Goal: Task Accomplishment & Management: Use online tool/utility

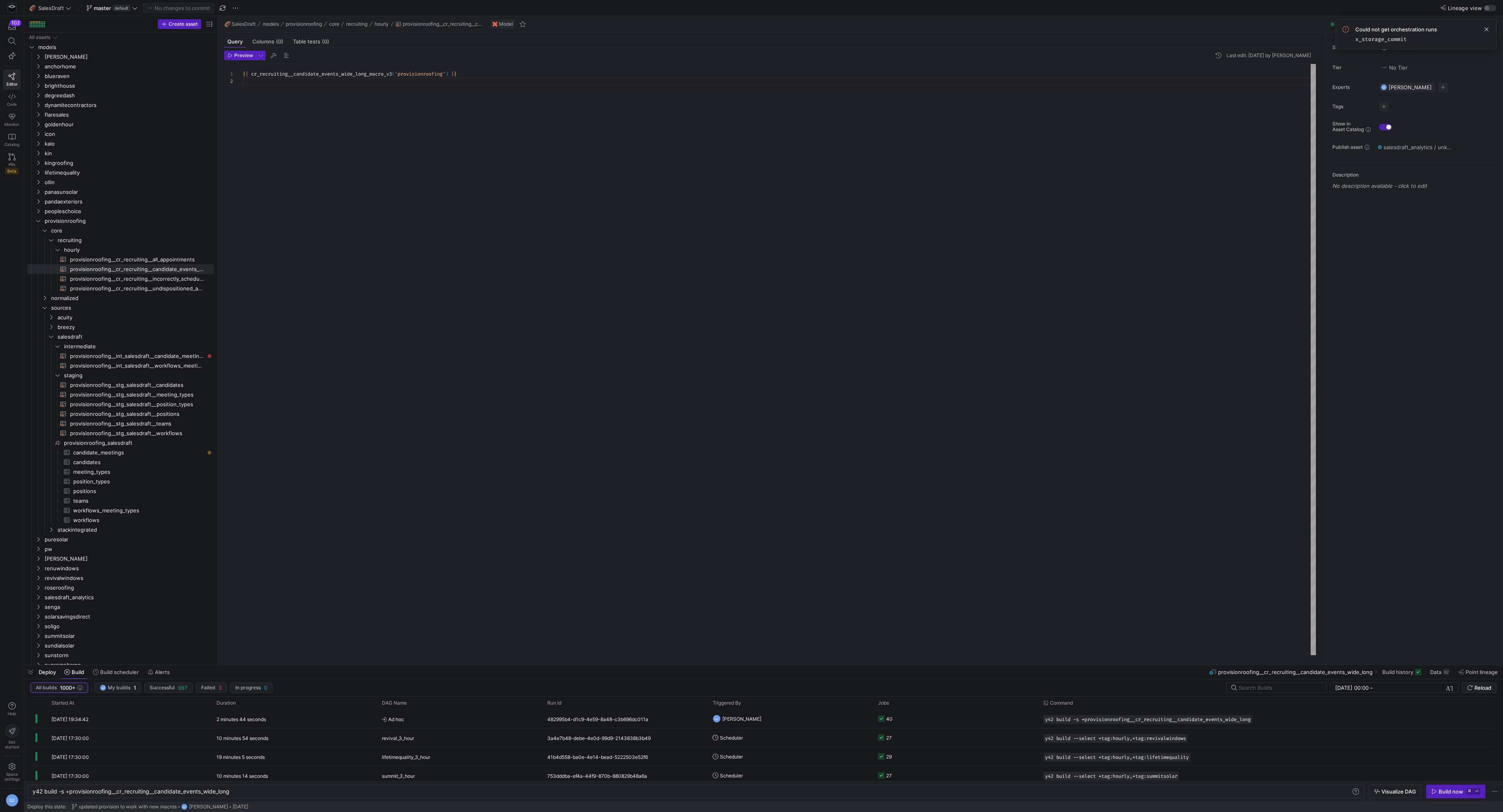
scroll to position [0, 199]
click at [317, 111] on div "{ { cr_recruiting__candidate_events_wide_long_macro_v3 ( 'provisionroofing' ) }…" at bounding box center [780, 360] width 1074 height 592
click at [88, 232] on span "core" at bounding box center [122, 231] width 142 height 9
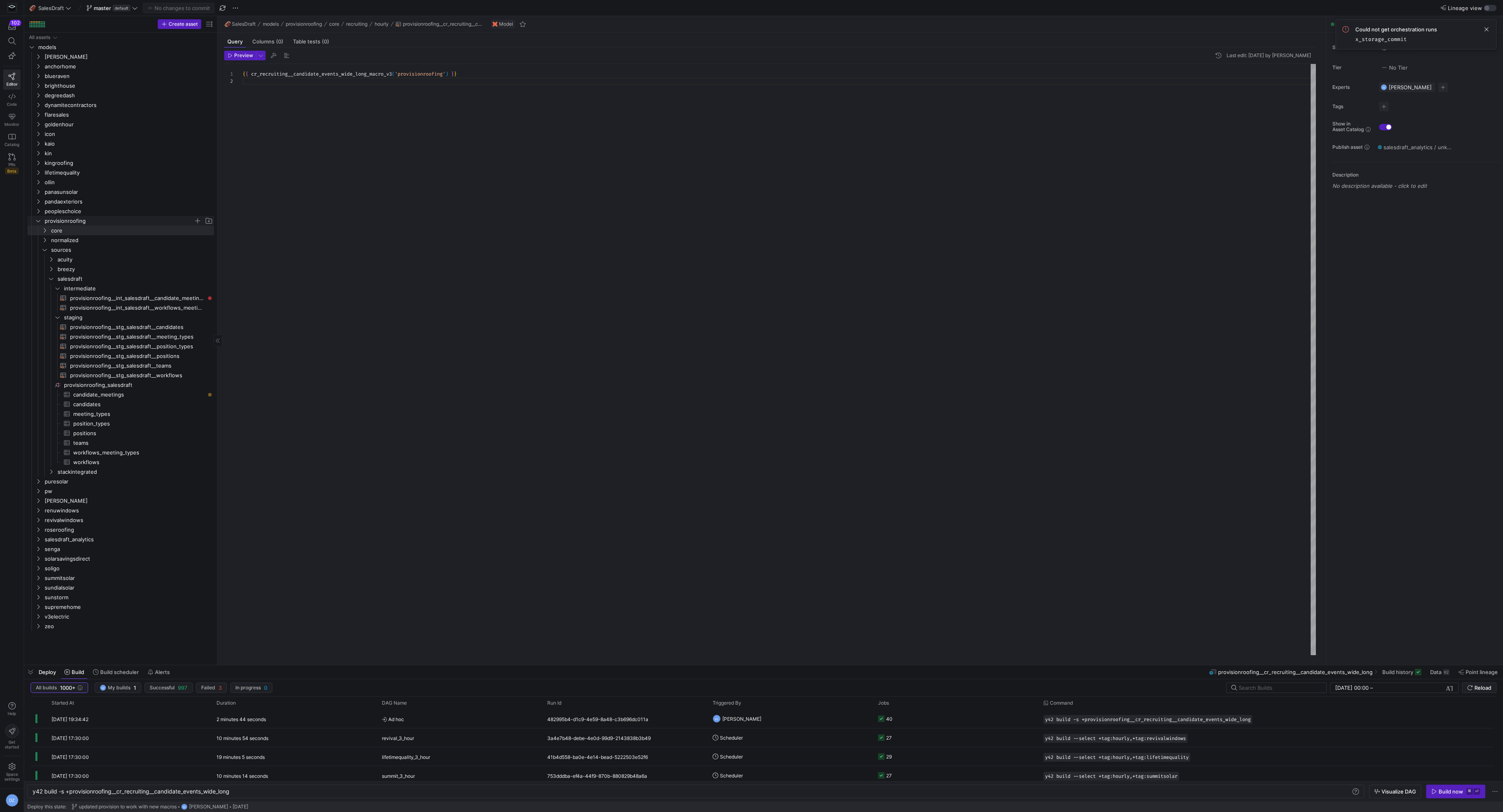
click at [38, 222] on icon "Press SPACE to select this row." at bounding box center [39, 221] width 6 height 5
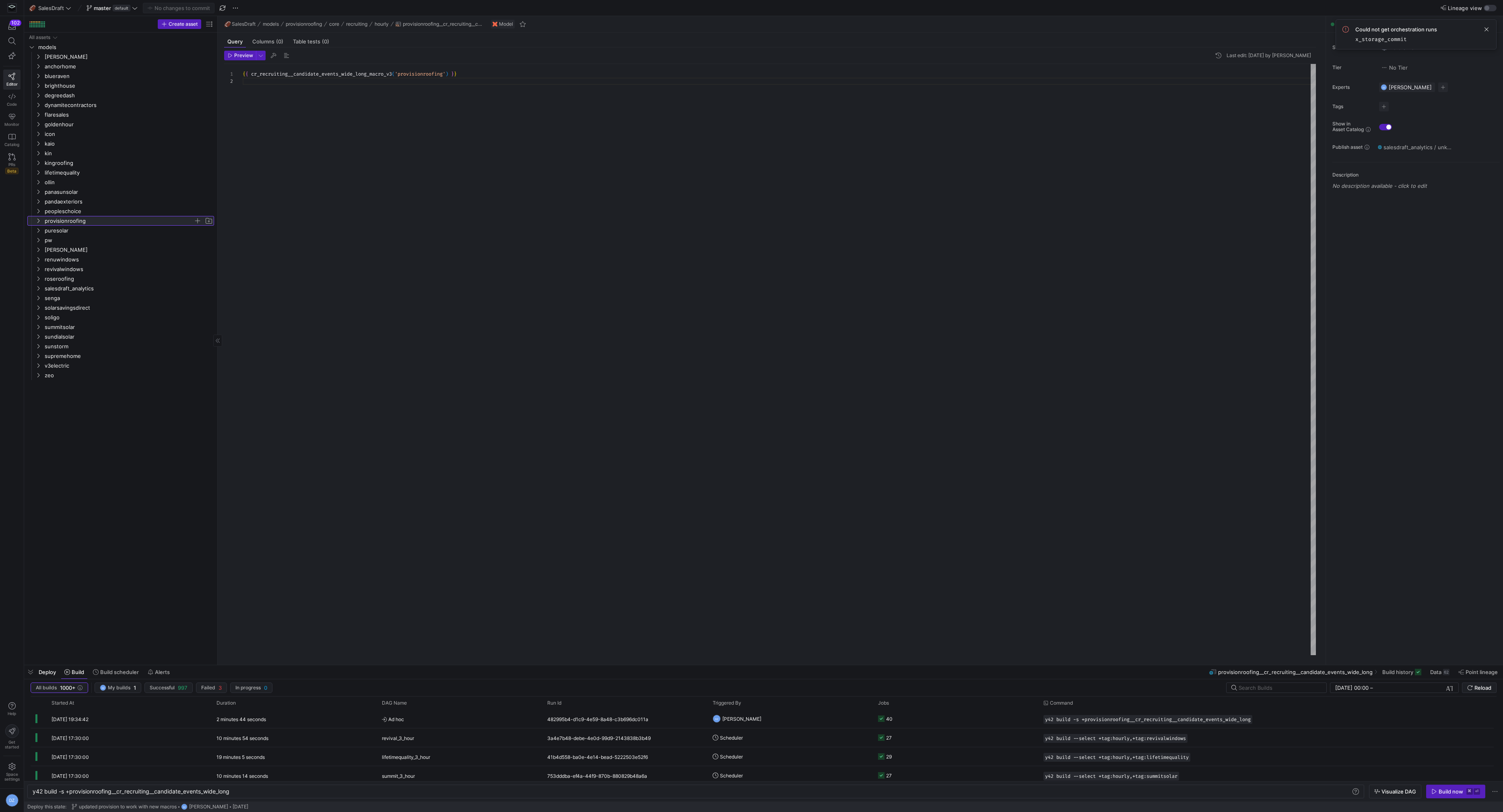
click at [75, 222] on span "provisionroofing" at bounding box center [119, 221] width 149 height 9
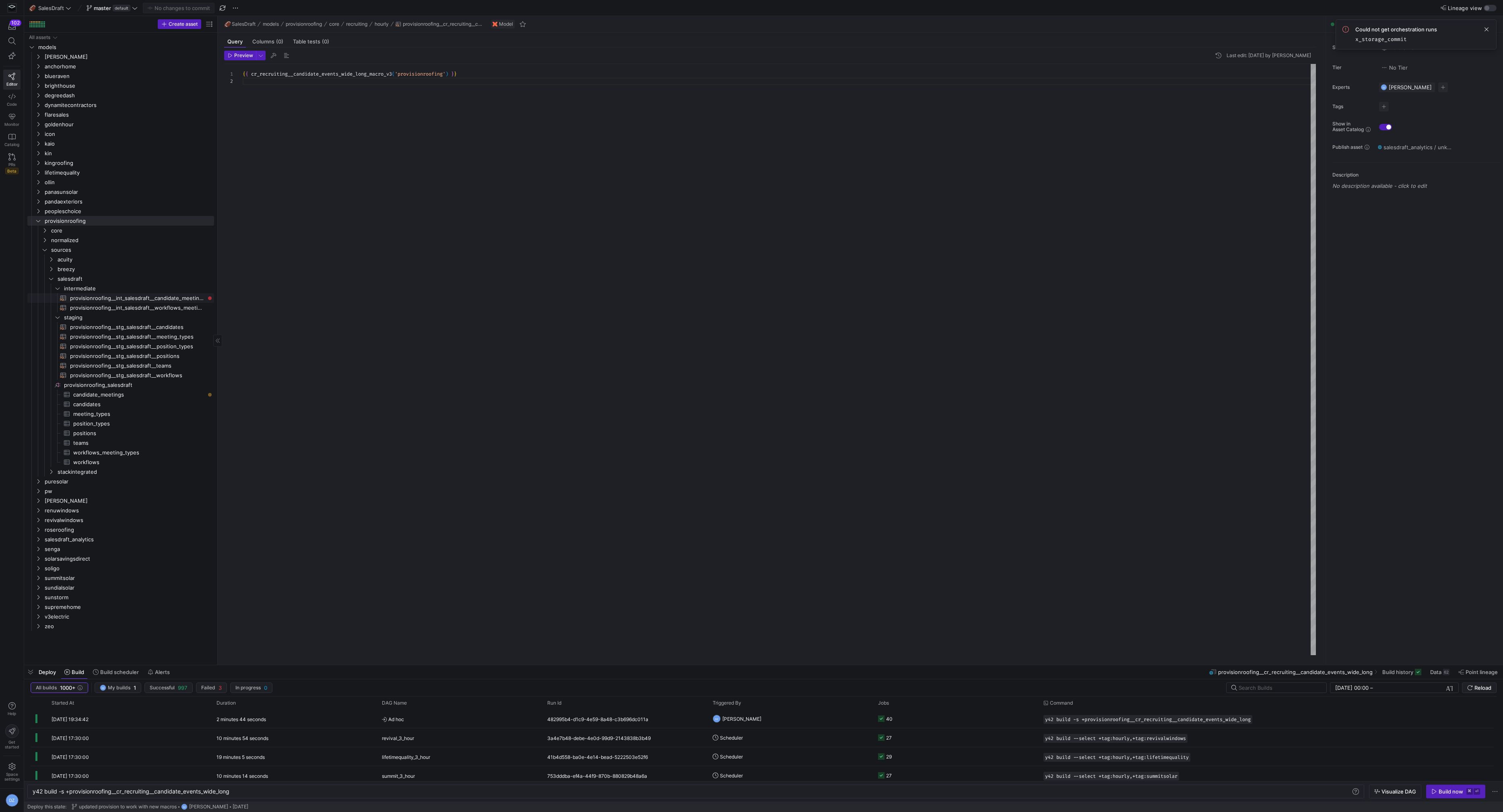
click at [106, 298] on span "provisionroofing__int_salesdraft__candidate_meetings​​​​​​​​​​" at bounding box center [137, 298] width 135 height 9
click at [82, 304] on span "provisionroofing__int_salesdraft__workflows_meeting_types​​​​​​​​​​" at bounding box center [137, 308] width 135 height 9
click at [86, 299] on span "provisionroofing__int_salesdraft__candidate_meetings​​​​​​​​​​" at bounding box center [137, 298] width 135 height 9
type textarea "{{ int_salesdraft__candidate_meetings_macro('provisionroofing') }}"
click at [103, 677] on span at bounding box center [116, 672] width 53 height 13
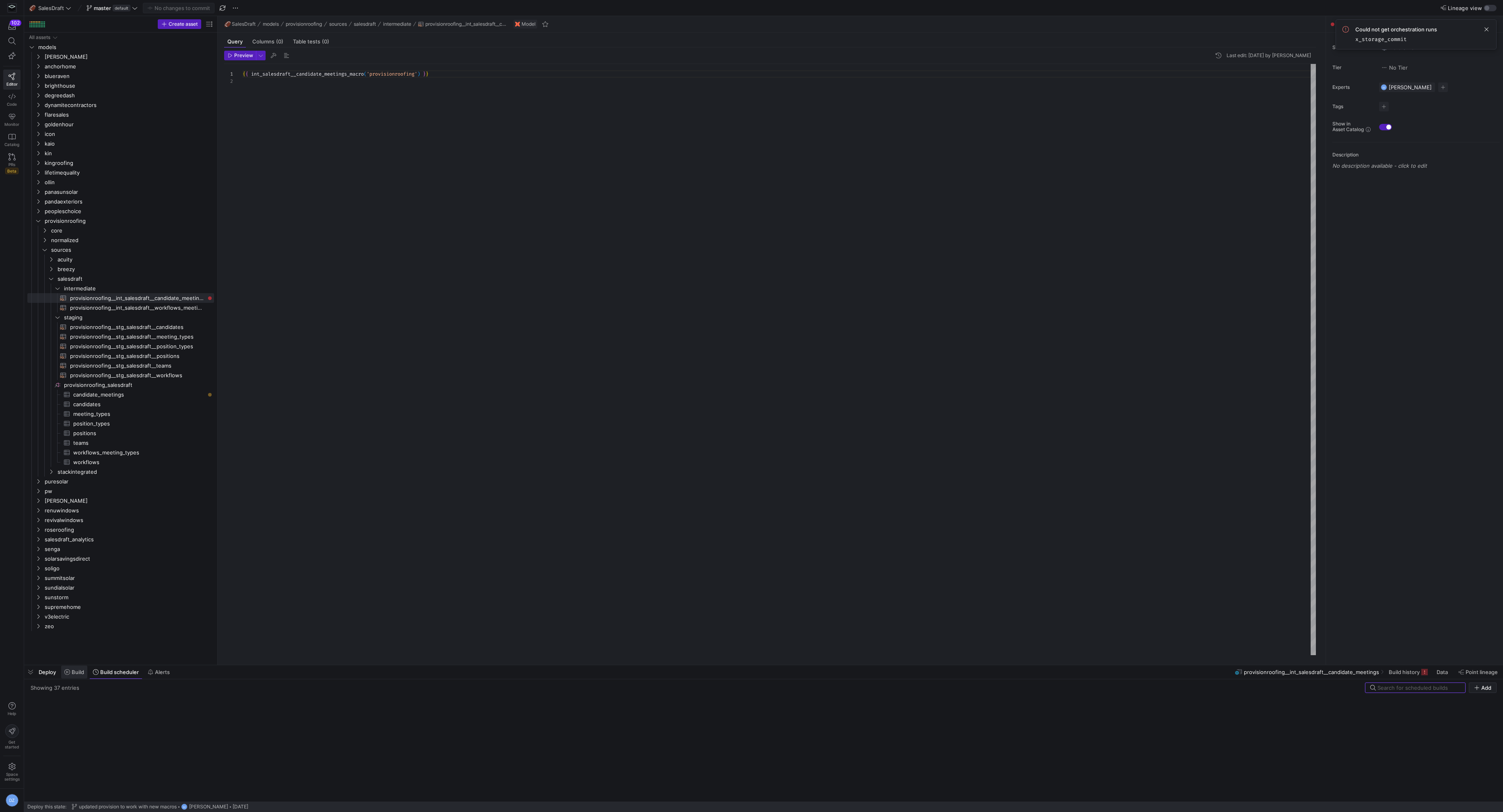
click at [76, 673] on span "Build" at bounding box center [78, 672] width 12 height 6
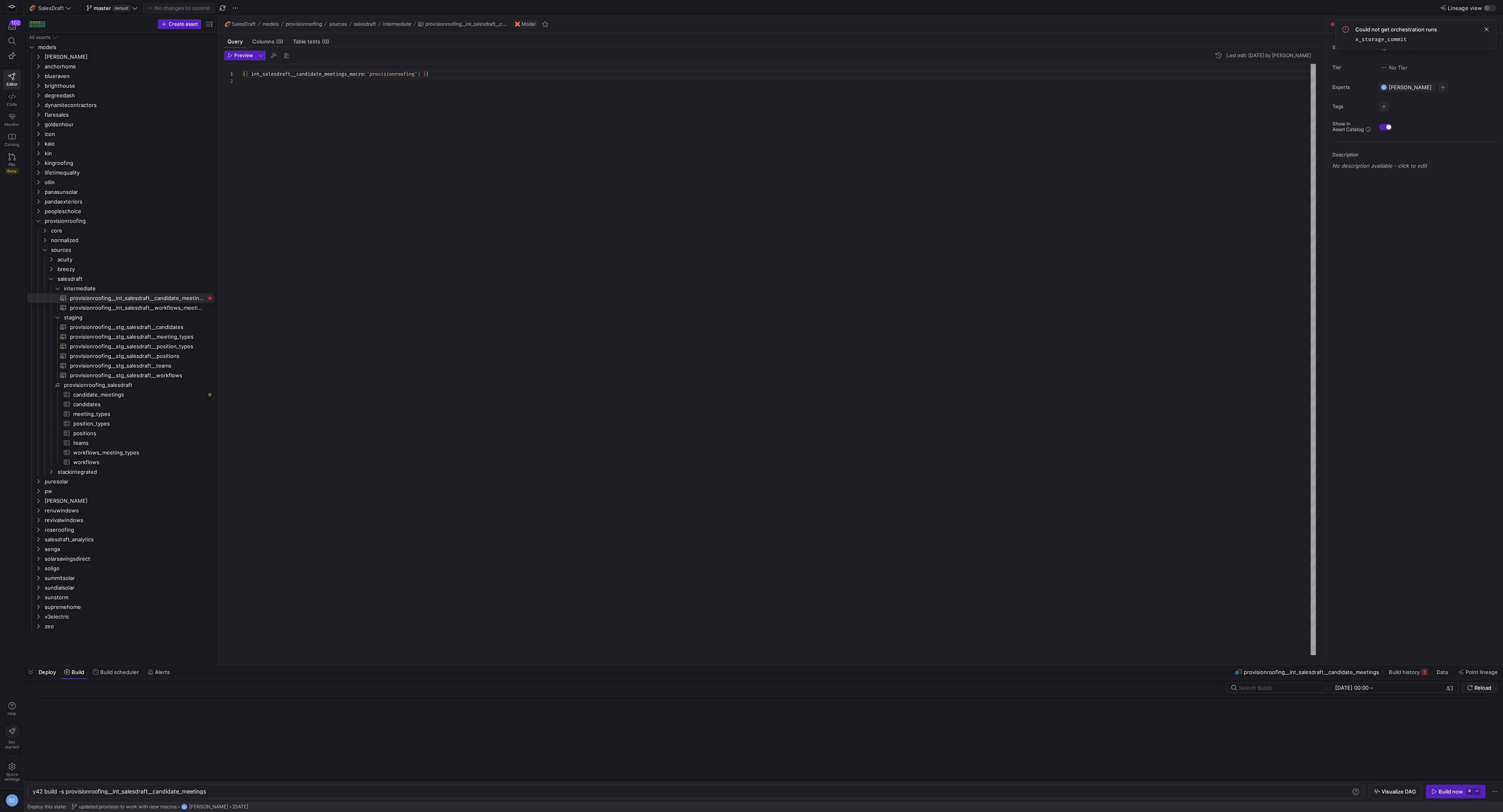
scroll to position [0, 176]
click at [1444, 790] on div "Build now" at bounding box center [1451, 792] width 25 height 6
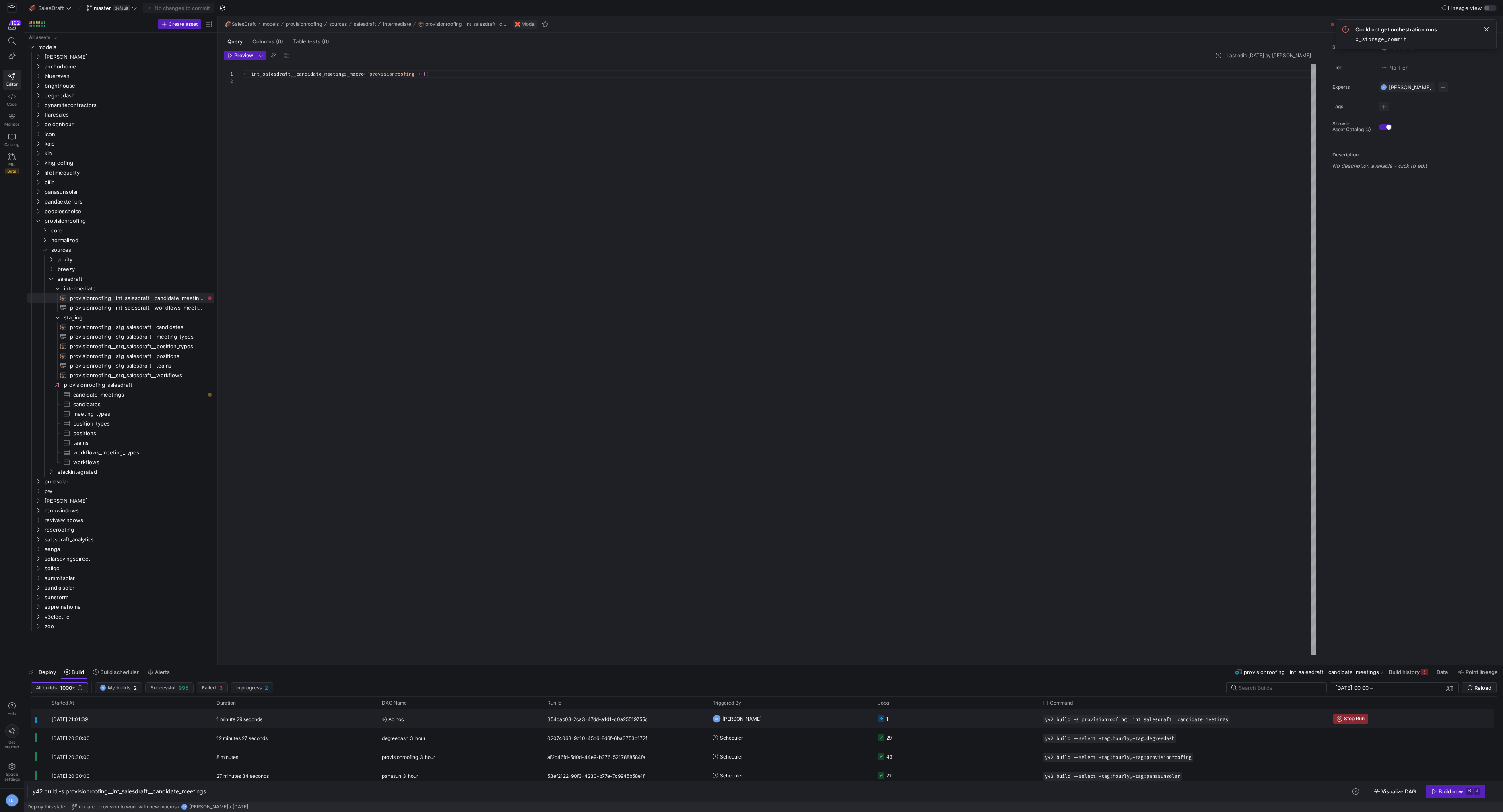
click at [797, 720] on y42-orchestration-triggered-by "DZ [PERSON_NAME]" at bounding box center [790, 719] width 156 height 18
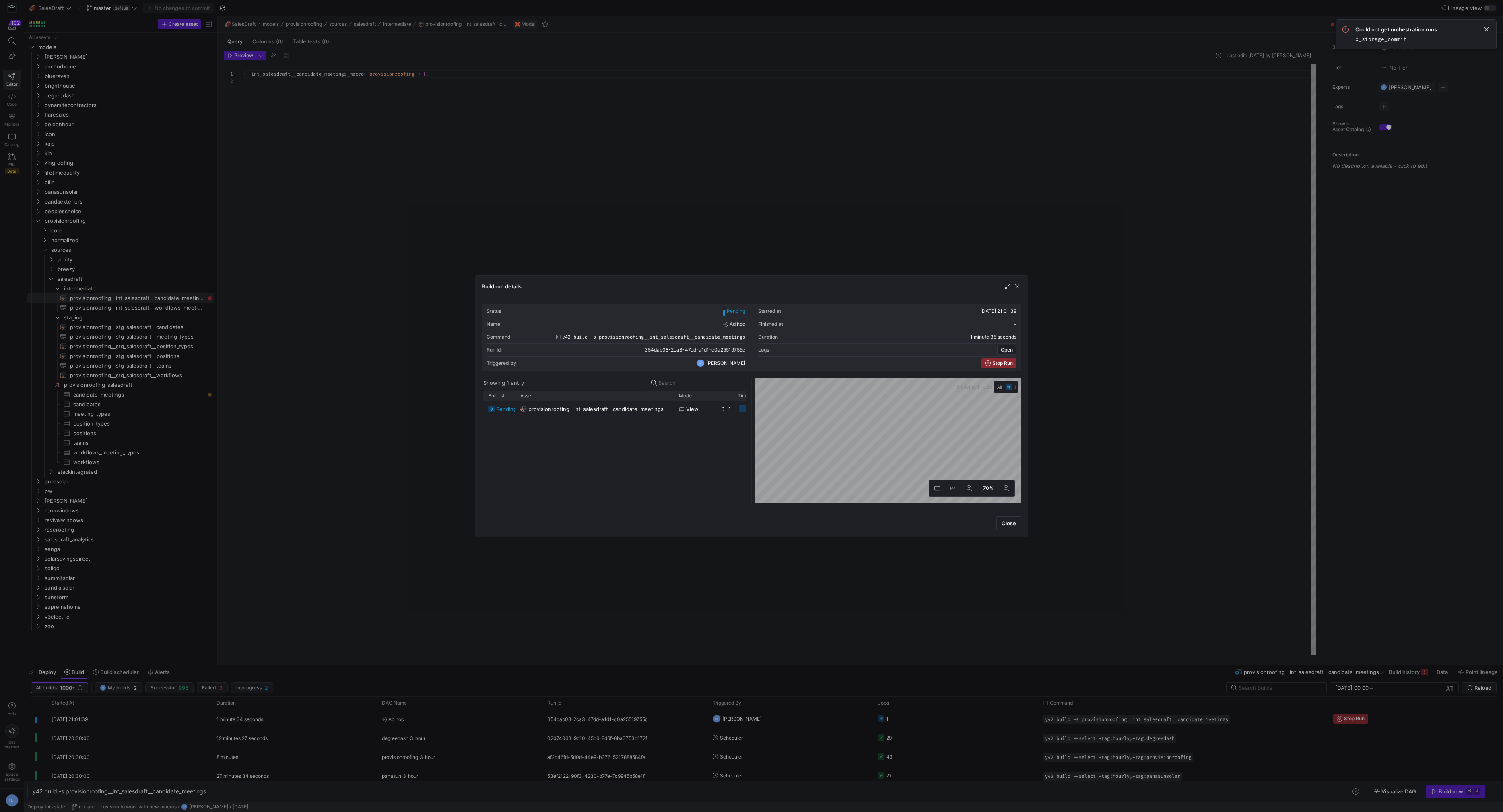
drag, startPoint x: 543, startPoint y: 396, endPoint x: 656, endPoint y: 400, distance: 113.1
click at [656, 400] on div "Build status Asset Mode 1" at bounding box center [614, 447] width 263 height 112
click at [1020, 286] on span "button" at bounding box center [1018, 286] width 8 height 8
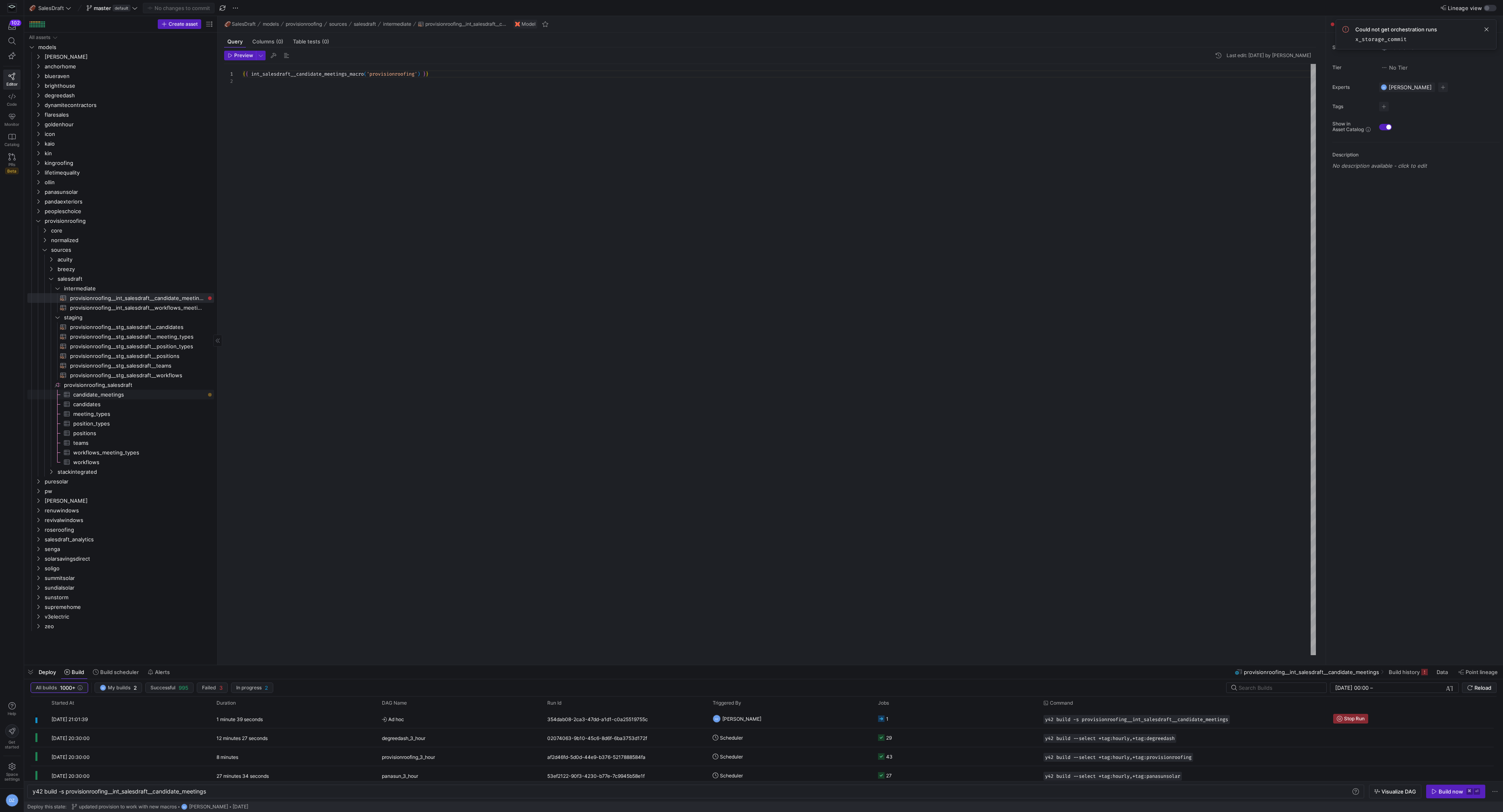
click at [121, 395] on span "candidate_meetings​​​​​​​​​" at bounding box center [139, 395] width 132 height 9
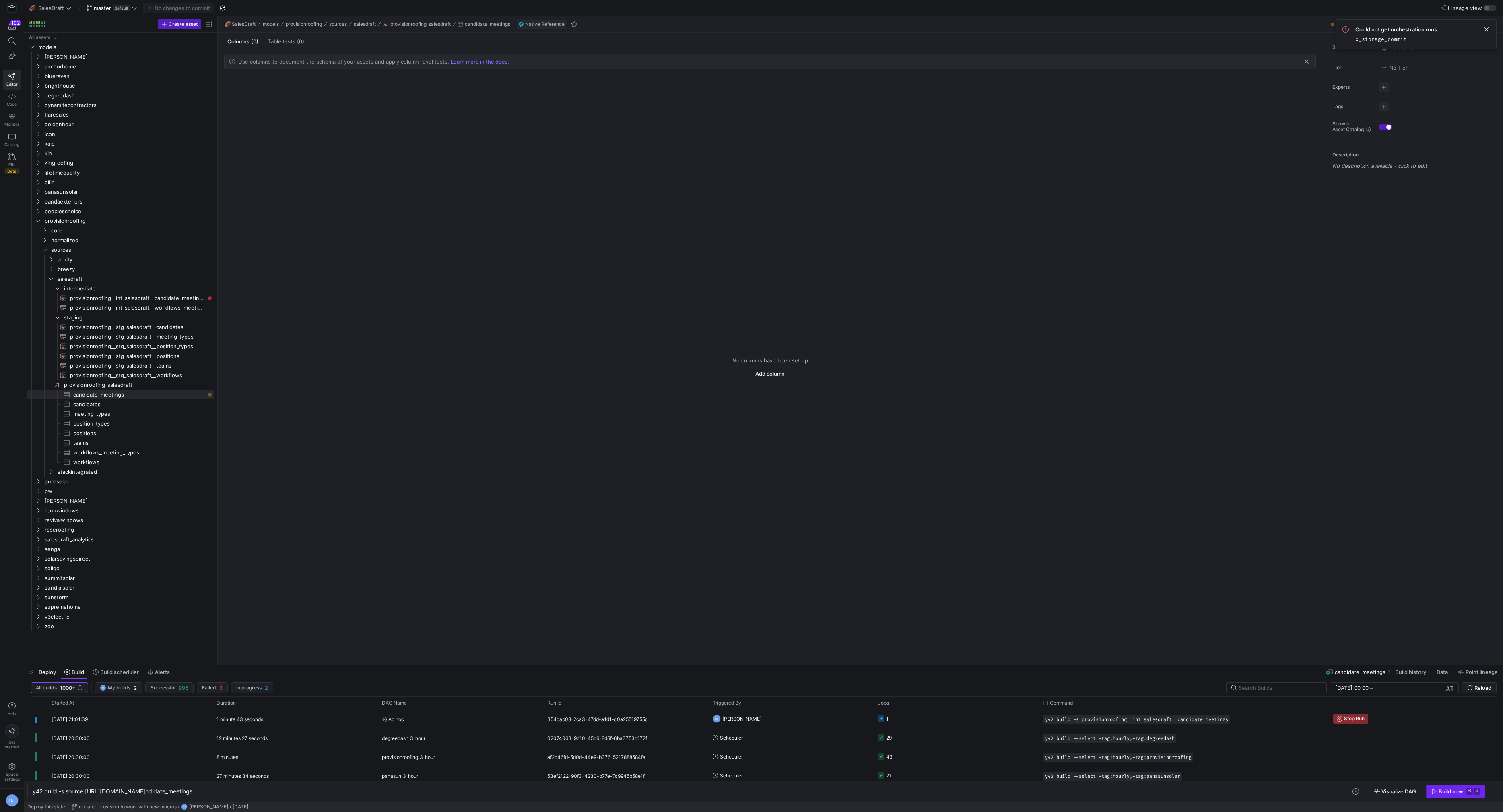
click at [1445, 793] on div "Build now" at bounding box center [1451, 792] width 25 height 6
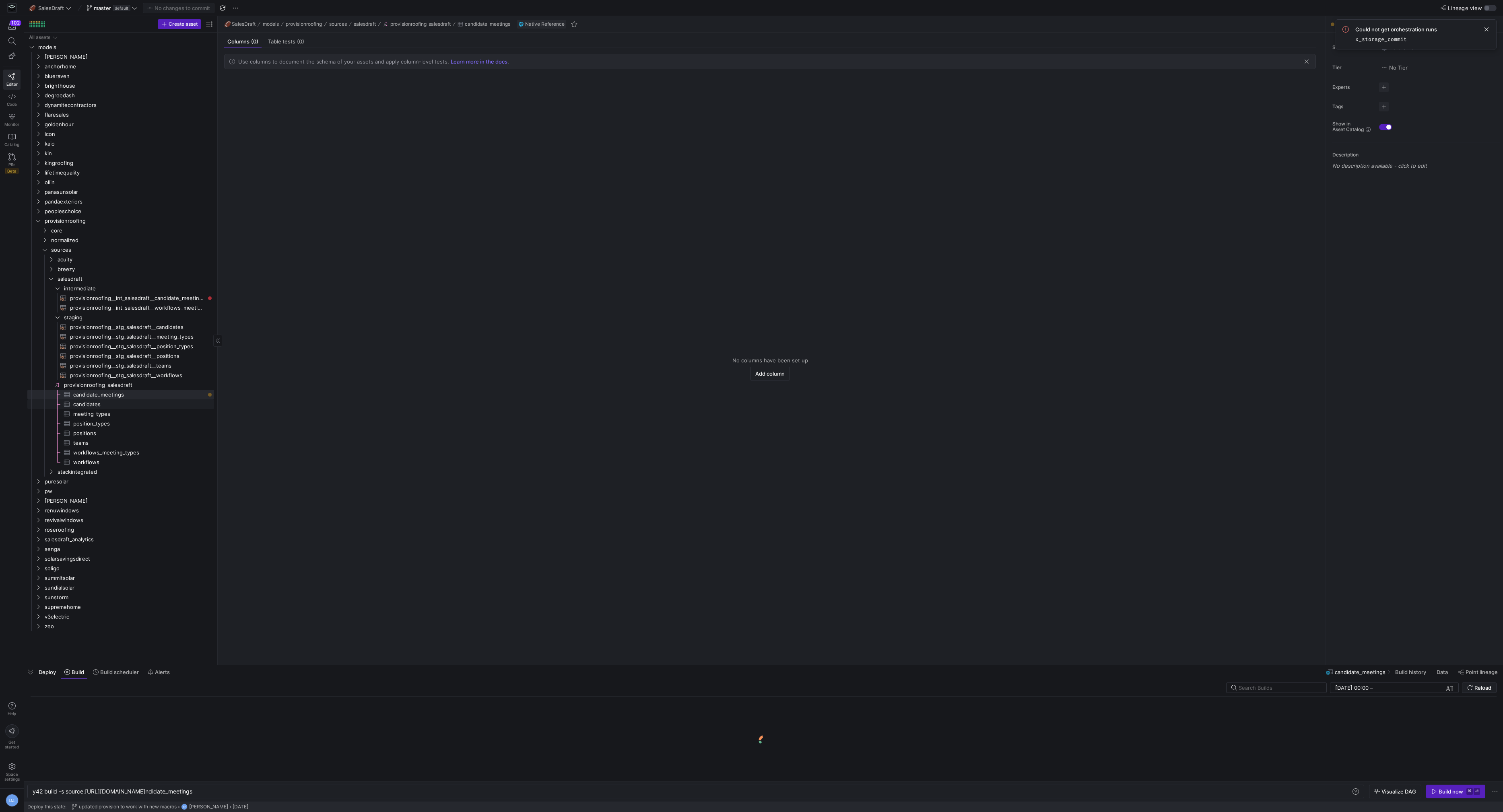
click at [90, 404] on span "candidates​​​​​​​​​" at bounding box center [139, 405] width 132 height 9
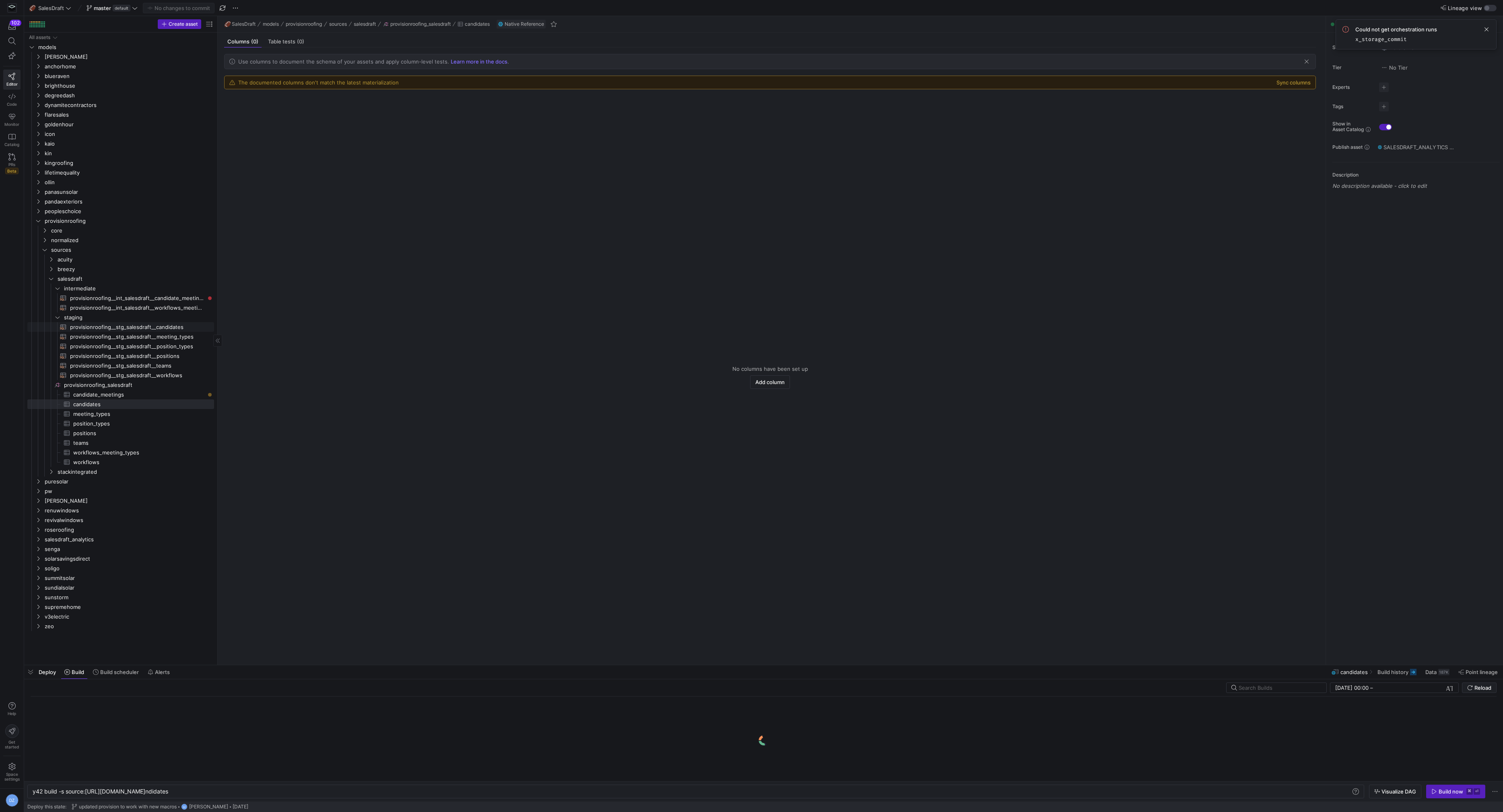
click at [93, 330] on span "provisionroofing__stg_salesdraft__candidates​​​​​​​​​​" at bounding box center [137, 327] width 135 height 9
click at [95, 270] on span "breezy" at bounding box center [125, 270] width 136 height 9
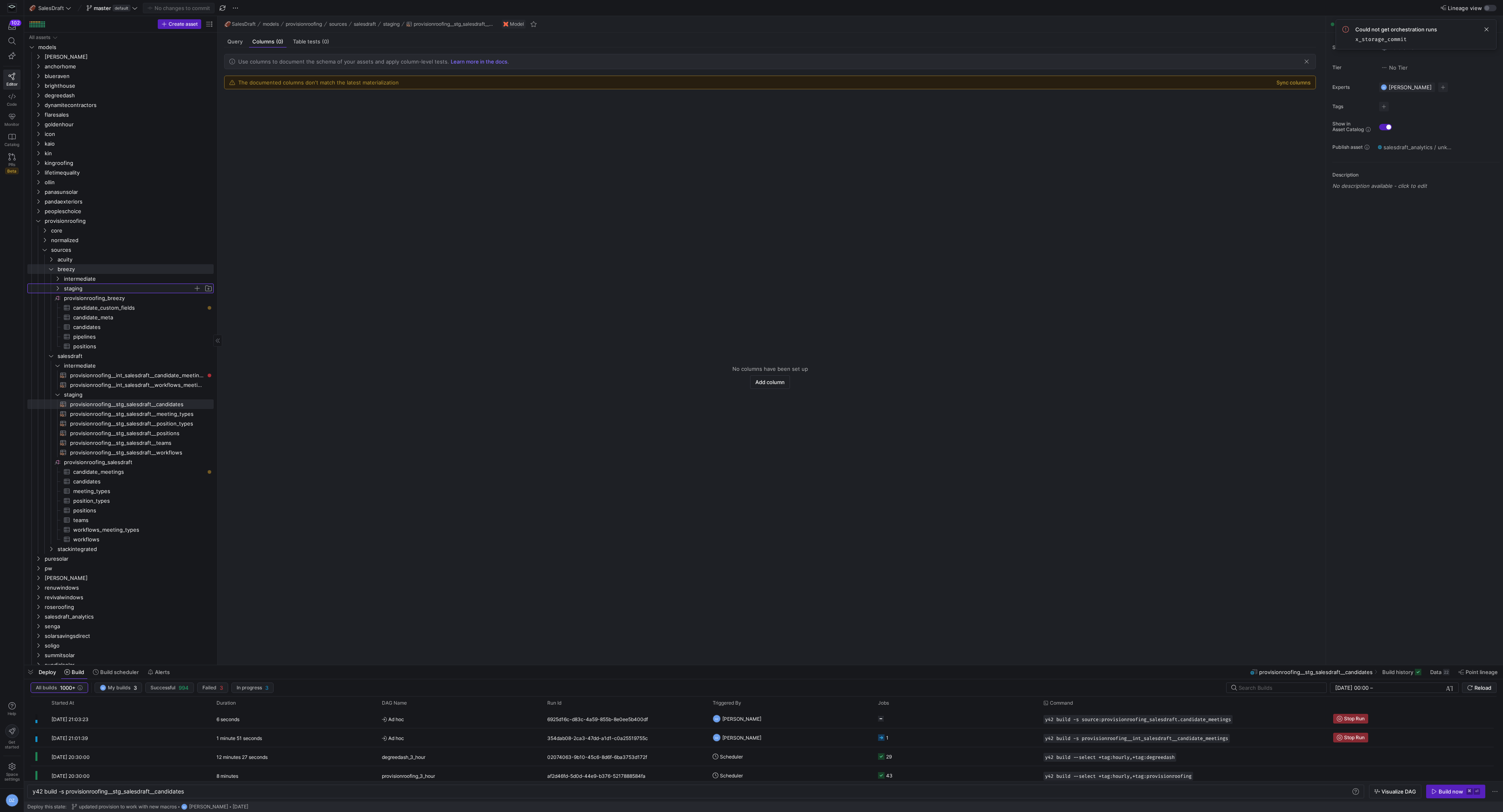
click at [97, 286] on span "staging" at bounding box center [128, 289] width 129 height 9
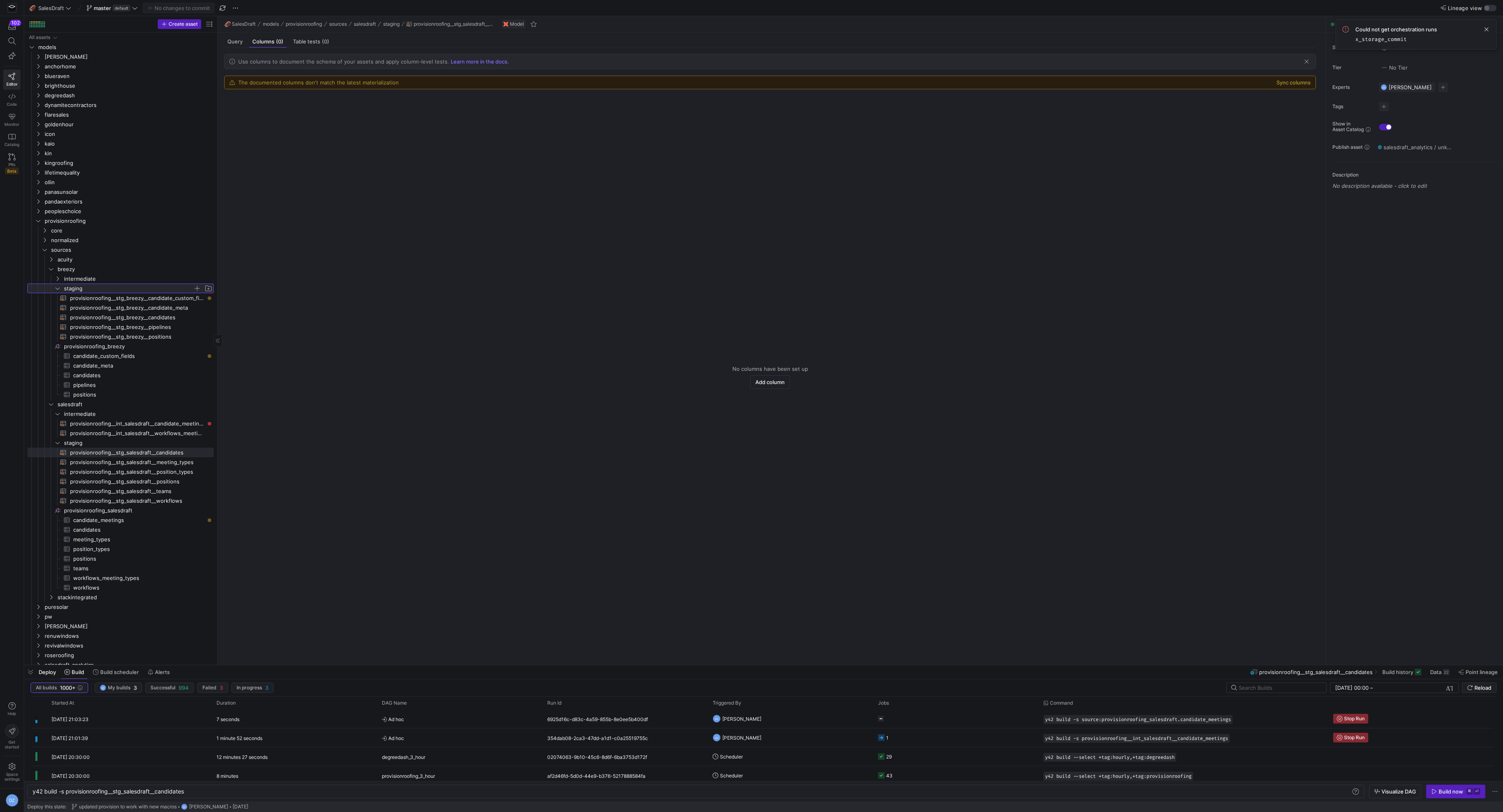
click at [108, 287] on span "staging" at bounding box center [128, 289] width 129 height 9
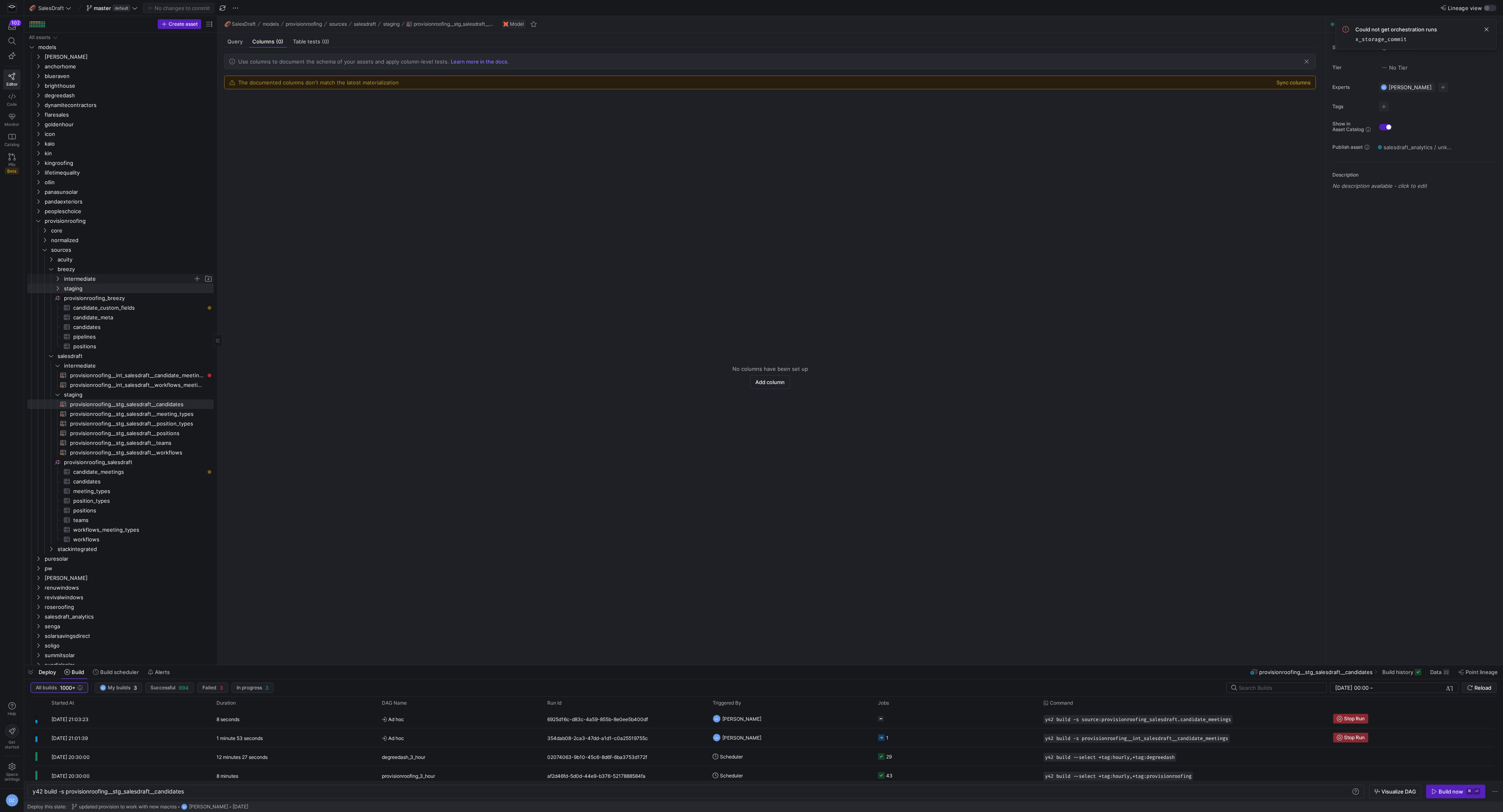
click at [84, 278] on span "intermediate" at bounding box center [128, 279] width 129 height 9
click at [64, 240] on span "normalized" at bounding box center [122, 240] width 142 height 9
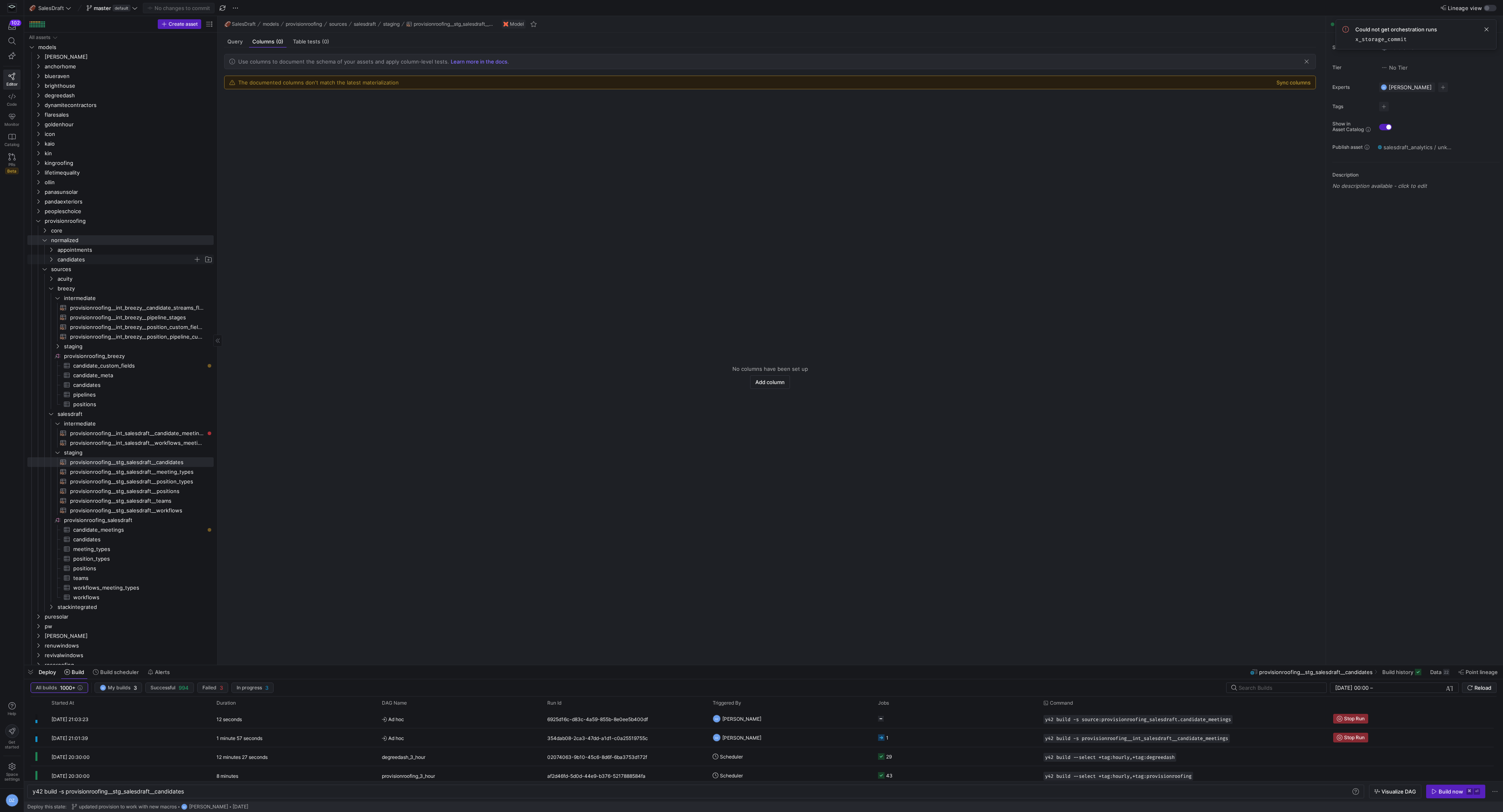
click at [93, 257] on span "candidates" at bounding box center [125, 260] width 135 height 9
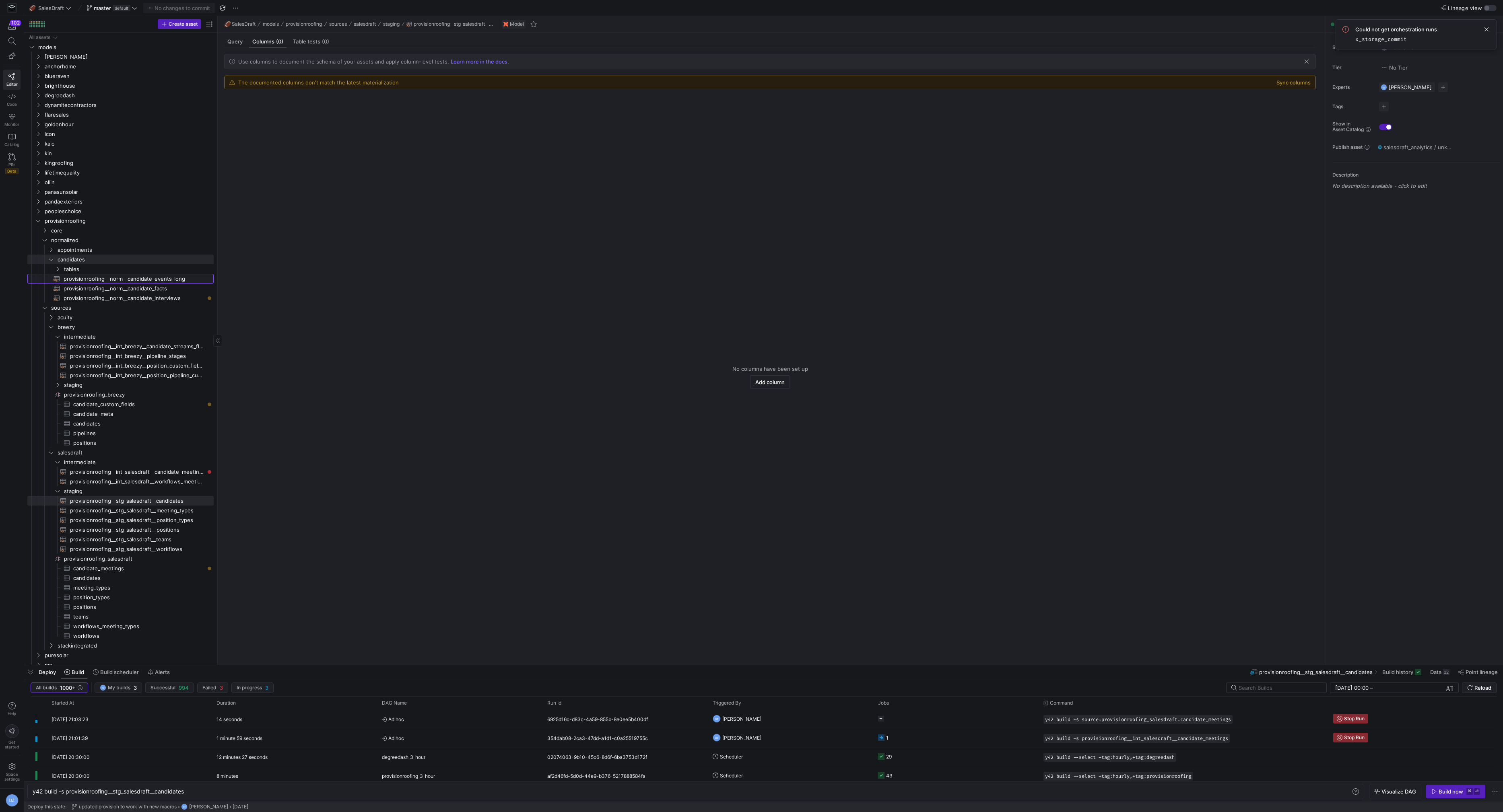
click at [100, 276] on span "provisionroofing__norm__candidate_events_long​​​​​​​​​​" at bounding box center [134, 279] width 141 height 9
click at [232, 41] on span "Query" at bounding box center [235, 41] width 15 height 5
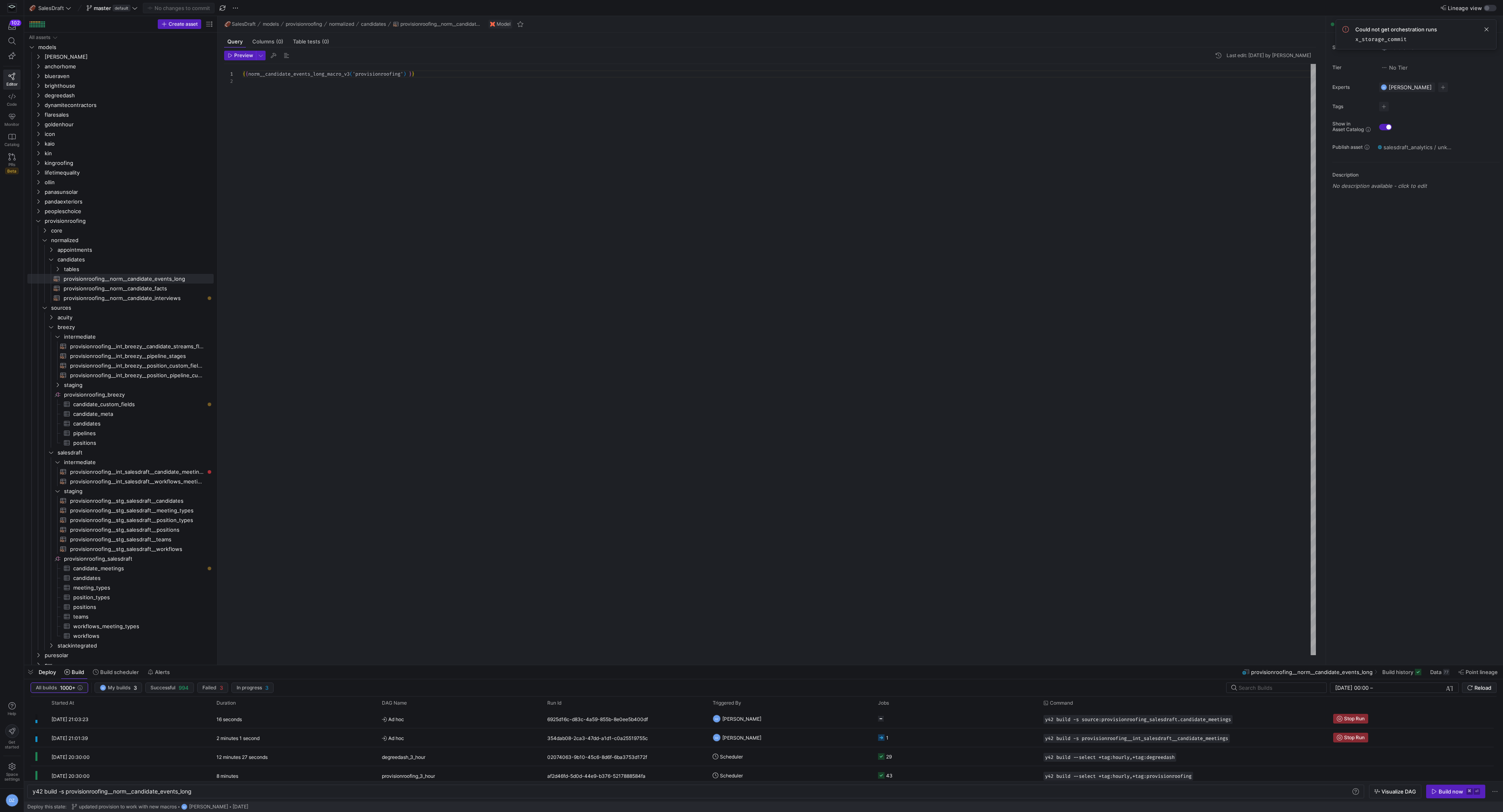
scroll to position [7, 0]
click at [425, 208] on div "{ { norm__candidate_events_long_macro_v3 ( 'provisionroofing' ) } }" at bounding box center [780, 360] width 1074 height 592
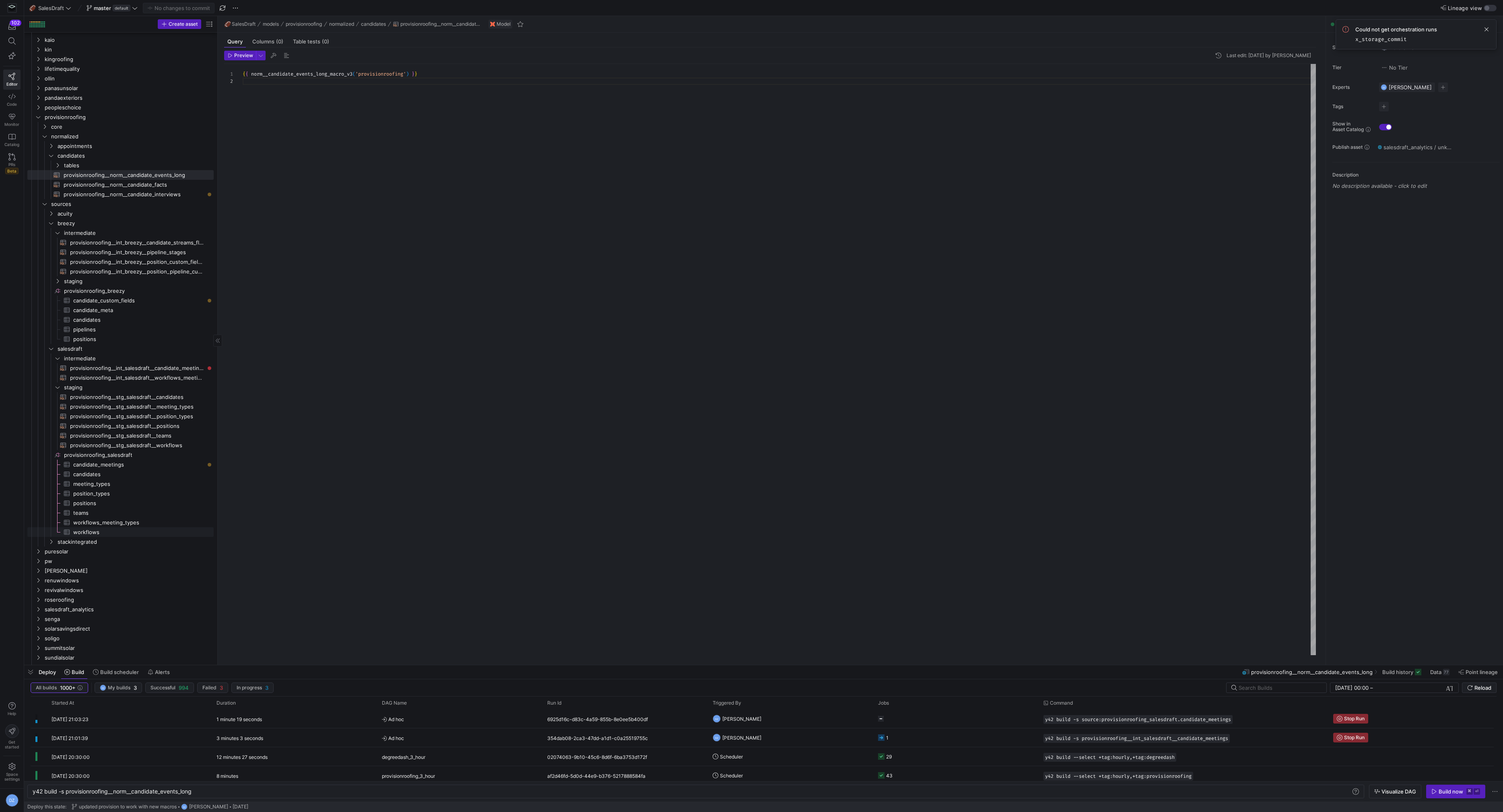
scroll to position [65, 0]
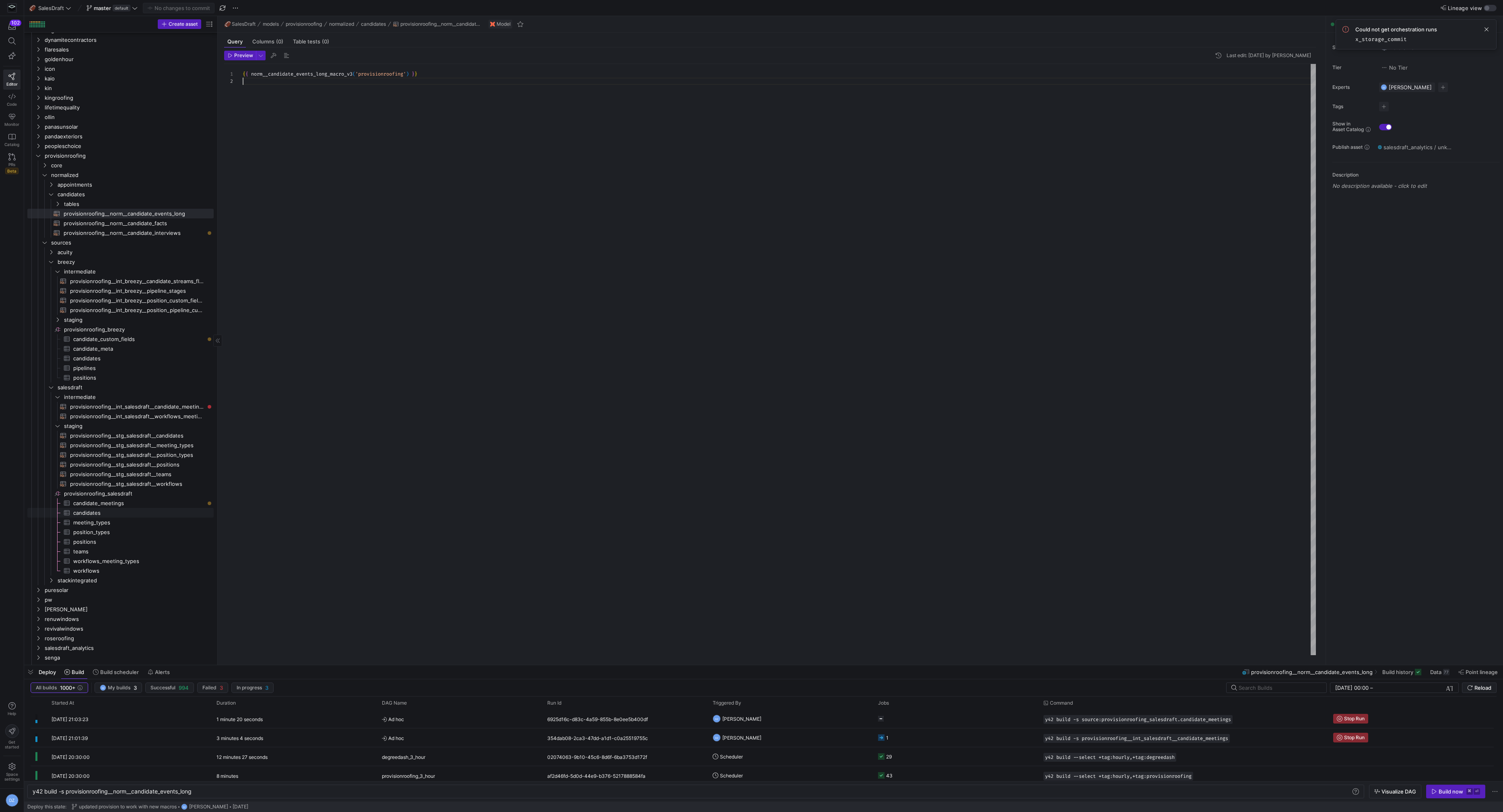
click at [111, 510] on span "candidates​​​​​​​​​" at bounding box center [139, 513] width 131 height 9
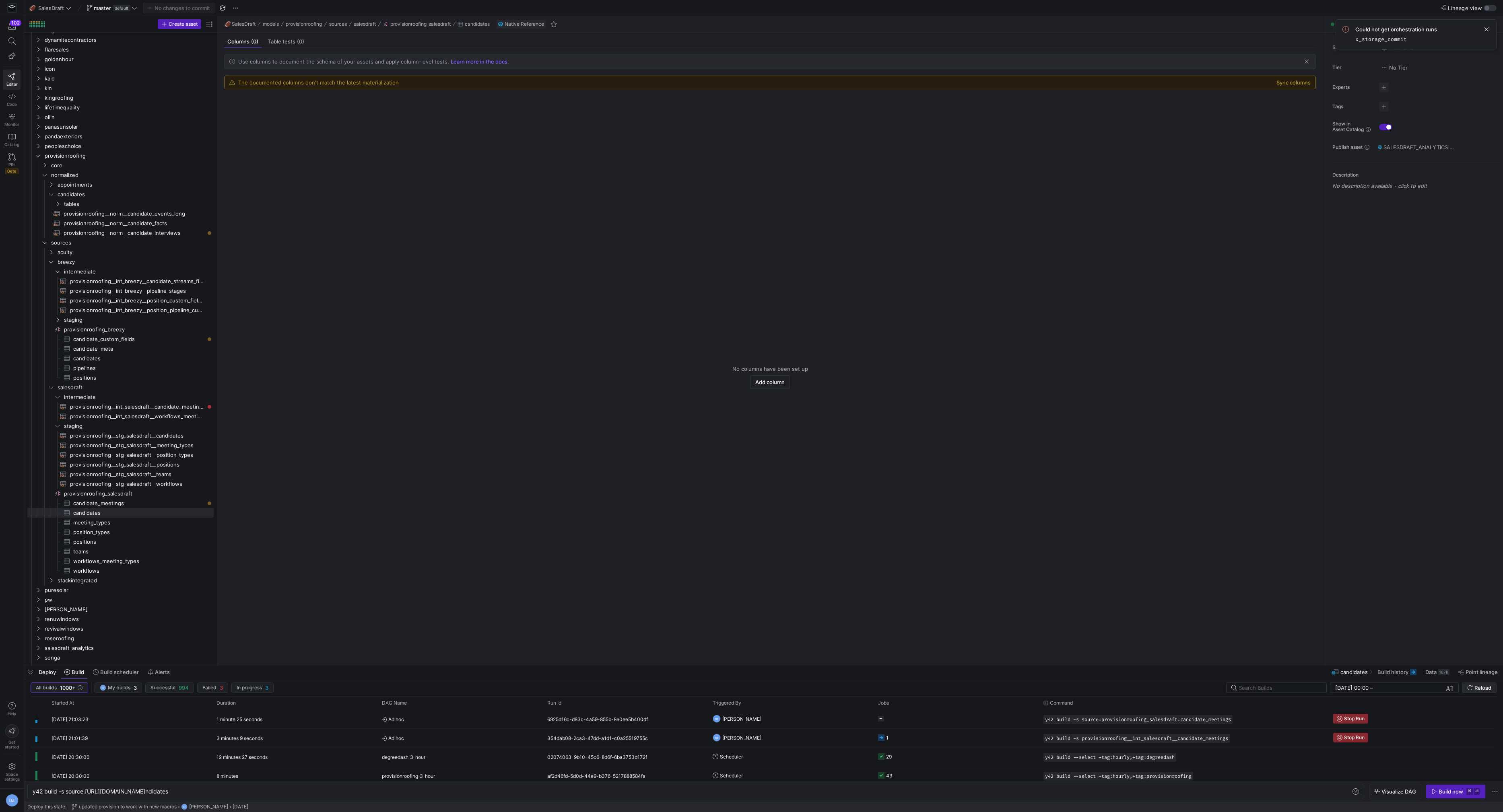
click at [1469, 683] on span "submit" at bounding box center [1479, 688] width 34 height 10
click at [1475, 687] on span "Reload" at bounding box center [1483, 688] width 17 height 6
click at [566, 488] on y42-empty-state "No columns have been set up Add column" at bounding box center [770, 377] width 1092 height 563
click at [1456, 795] on span "button" at bounding box center [1456, 792] width 58 height 13
click at [597, 414] on y42-empty-state "No columns have been set up Add column" at bounding box center [770, 377] width 1092 height 563
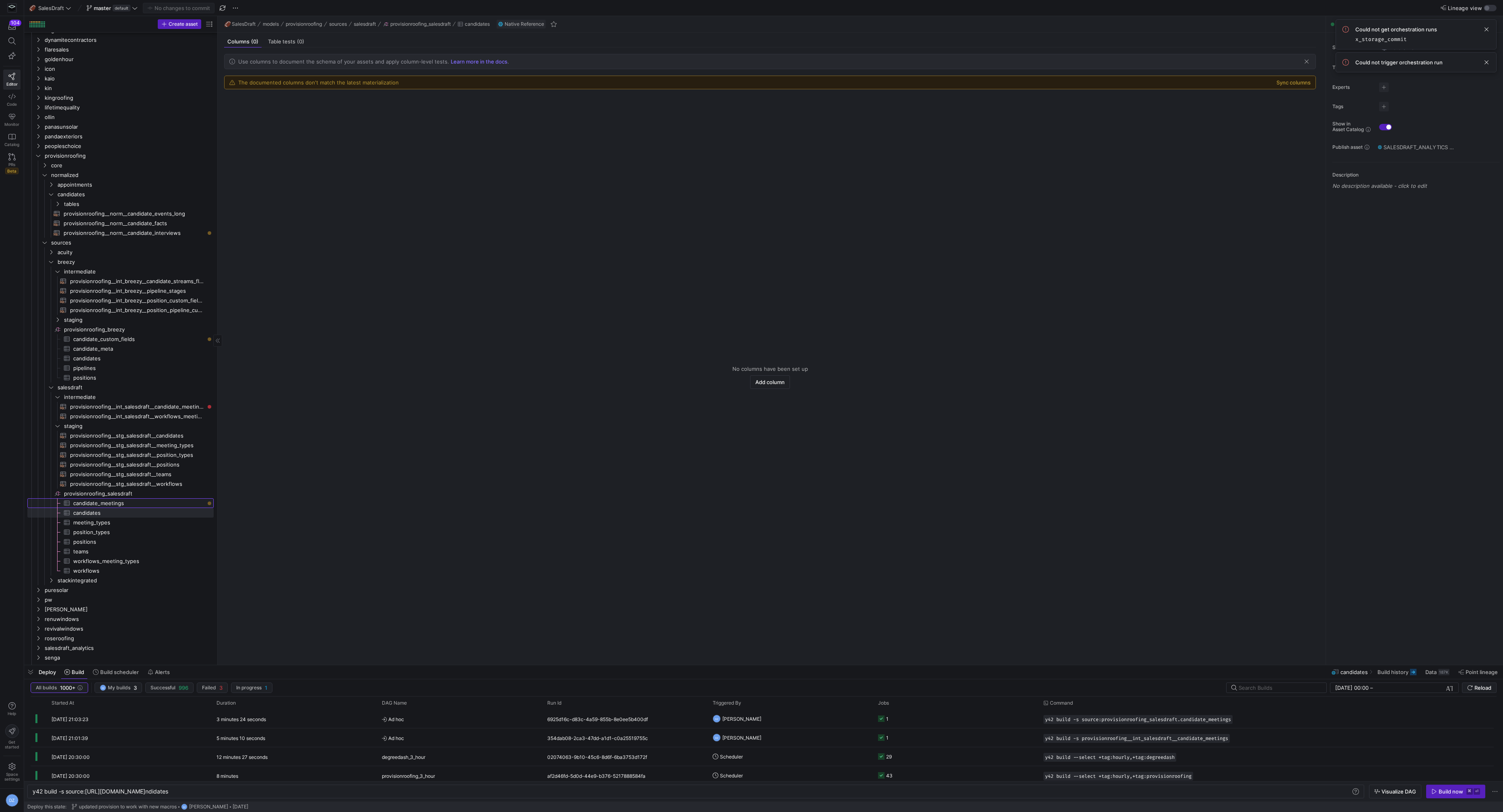
click at [181, 501] on span "candidate_meetings​​​​​​​​​" at bounding box center [139, 503] width 131 height 9
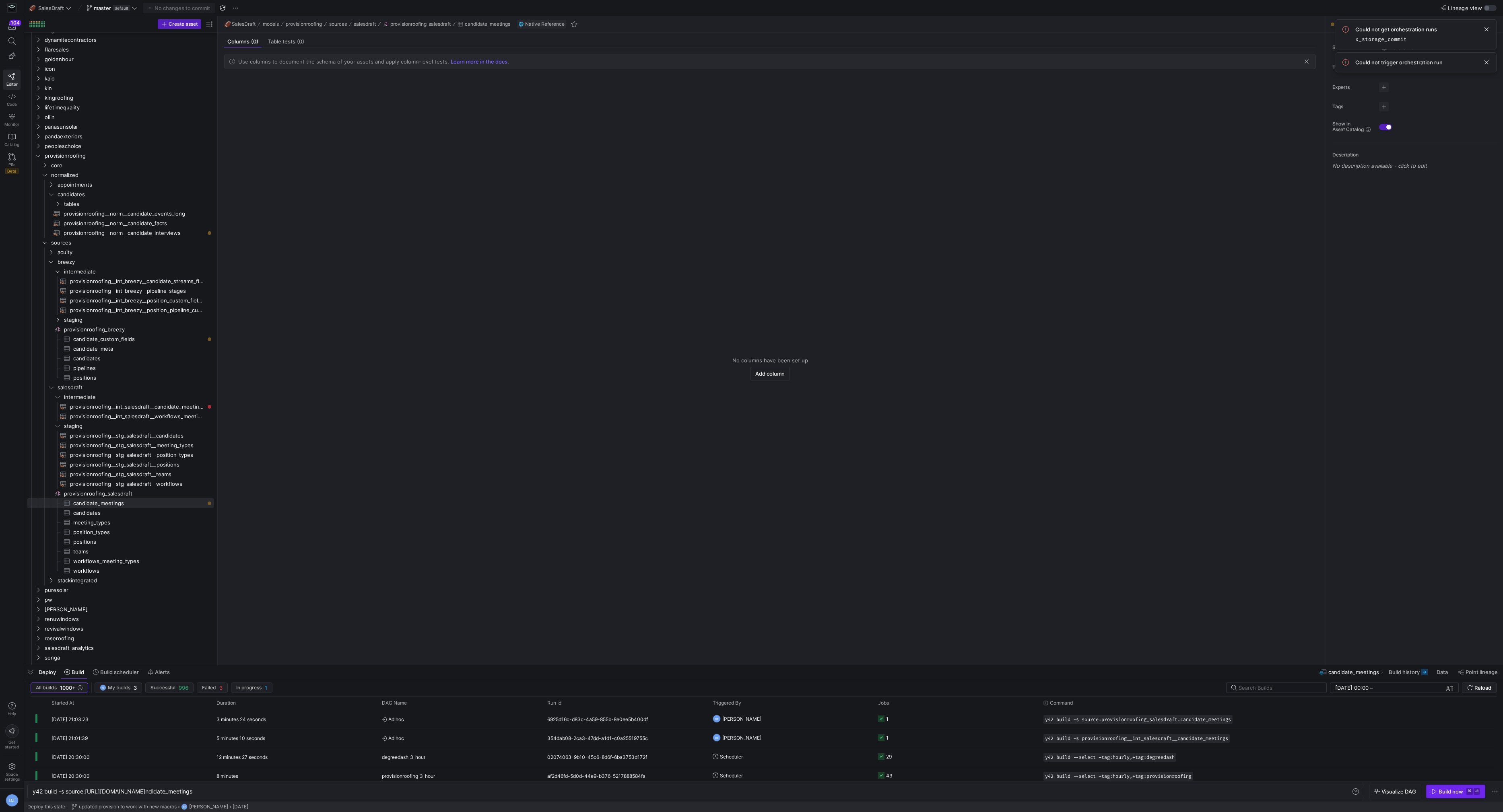
click at [1439, 790] on div "Build now" at bounding box center [1451, 792] width 25 height 6
click at [387, 449] on y42-empty-state "No columns have been set up Add column" at bounding box center [770, 369] width 1092 height 580
click at [1472, 689] on icon "submit" at bounding box center [1470, 688] width 6 height 6
click at [137, 163] on span "core" at bounding box center [122, 166] width 142 height 9
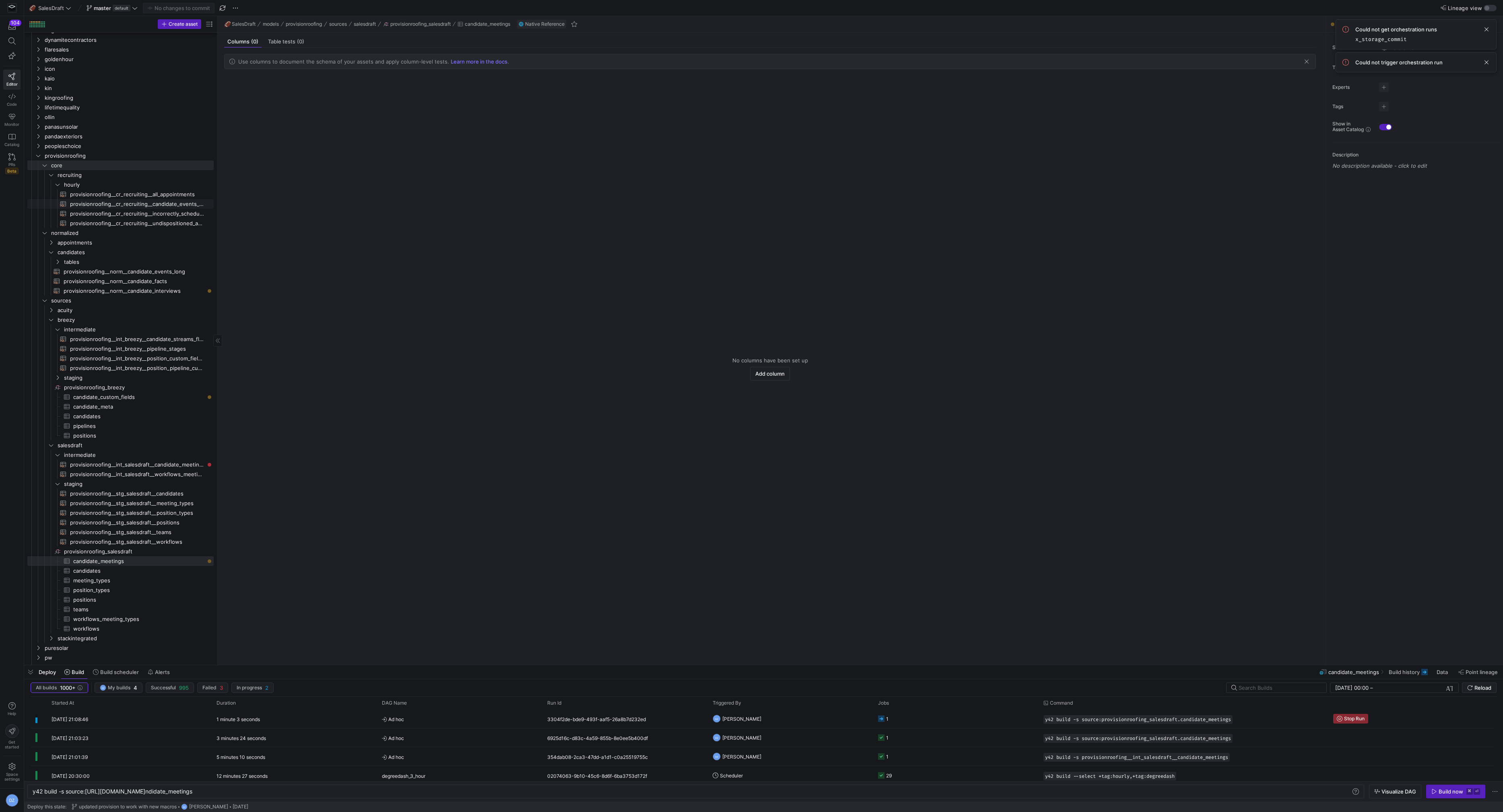
click at [145, 205] on span "provisionroofing__cr_recruiting__candidate_events_wide_long​​​​​​​​​​" at bounding box center [137, 204] width 134 height 9
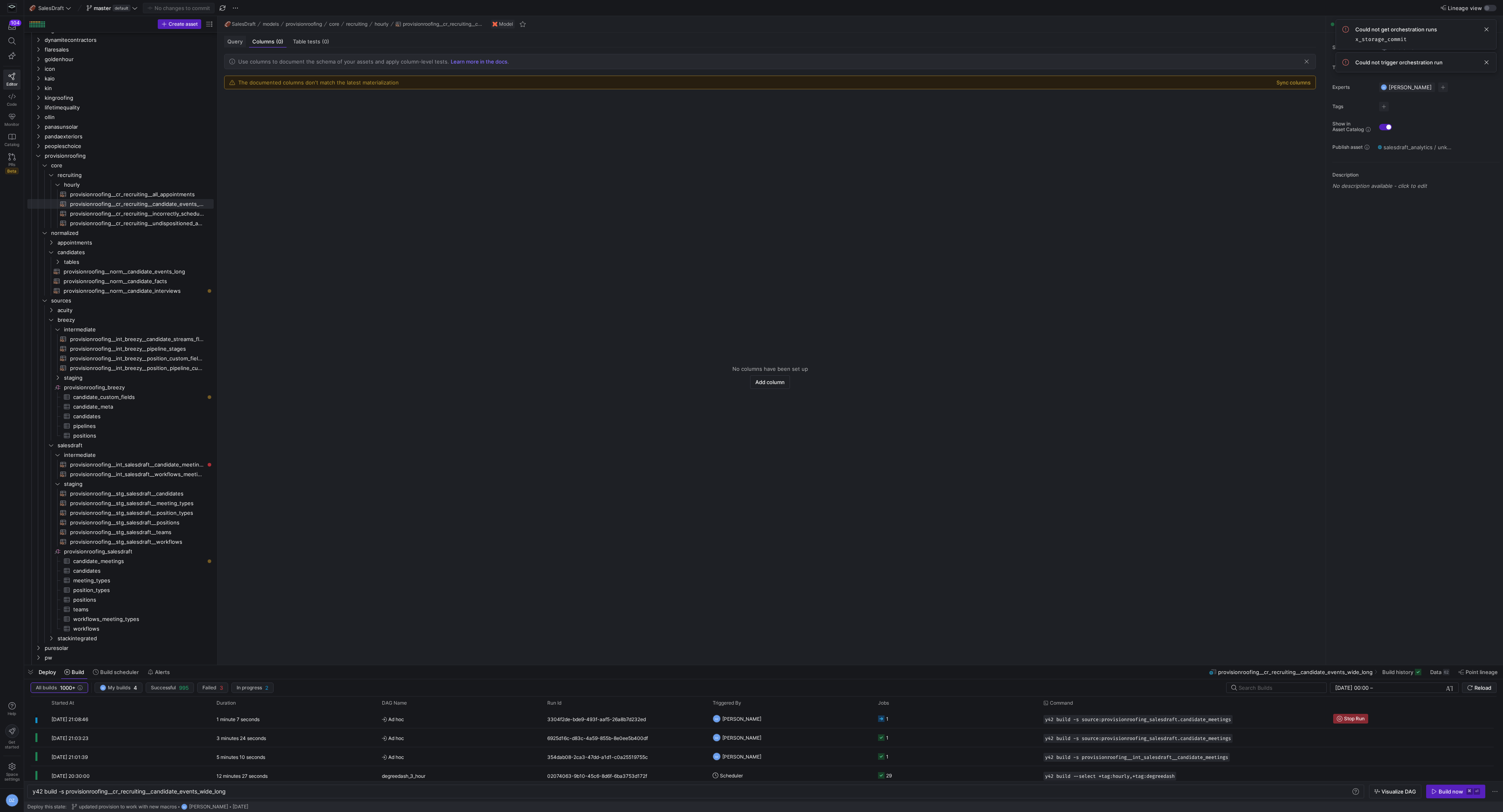
click at [234, 41] on span "Query" at bounding box center [235, 41] width 15 height 5
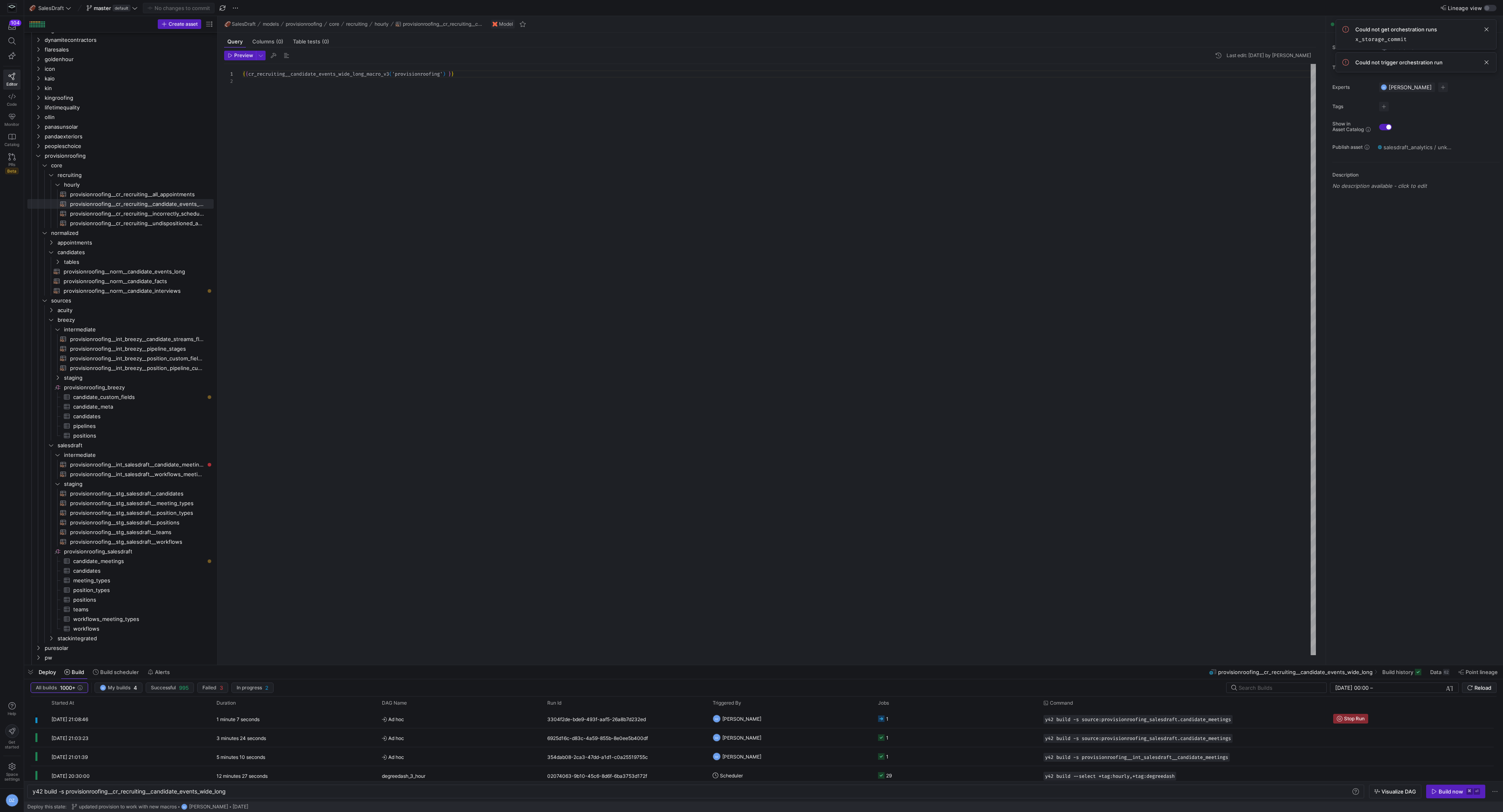
scroll to position [7, 0]
click at [442, 207] on div "{ { cr_recruiting__candidate_events_wide_long_macro_v3 ( 'provisionroofing' ) }…" at bounding box center [780, 360] width 1074 height 592
click at [1484, 691] on span "Reload" at bounding box center [1483, 688] width 17 height 6
click at [1480, 688] on span "Reload" at bounding box center [1483, 688] width 17 height 6
click at [1486, 30] on span at bounding box center [1486, 29] width 10 height 10
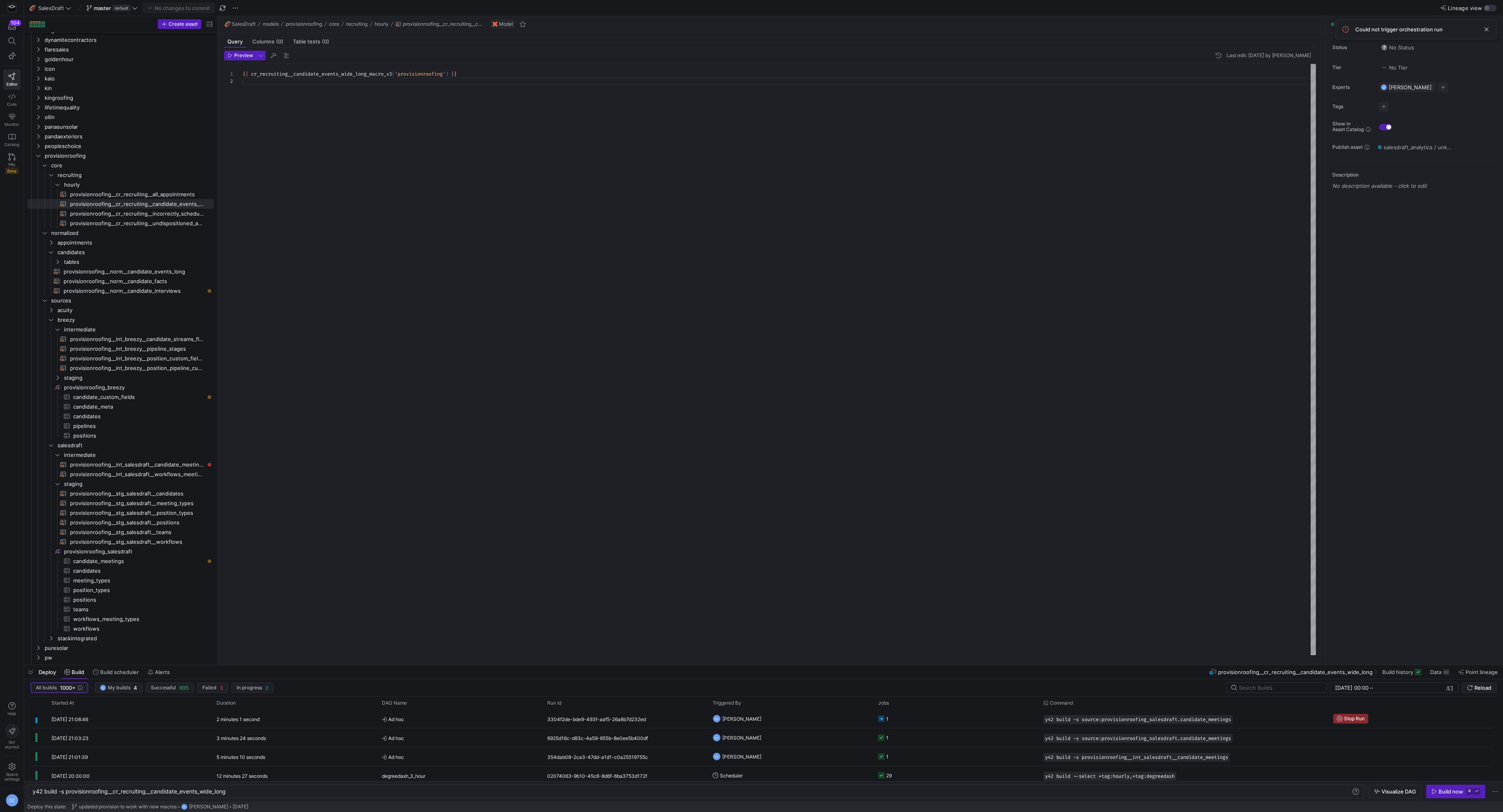
click at [1486, 30] on span at bounding box center [1486, 29] width 10 height 10
click at [1496, 692] on button "Reload" at bounding box center [1479, 688] width 34 height 10
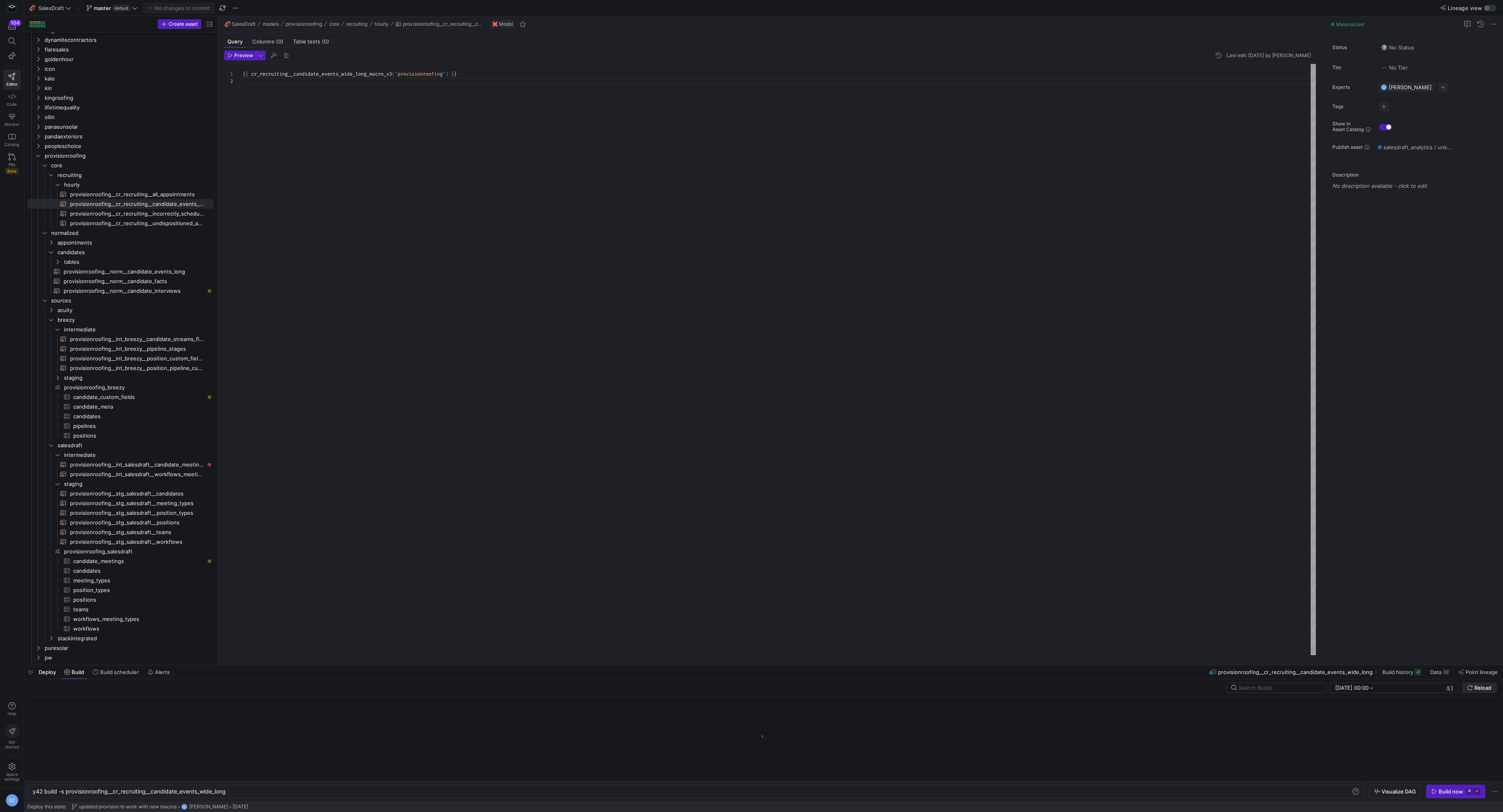
click at [1492, 688] on span "submit" at bounding box center [1479, 688] width 34 height 10
click at [838, 489] on div "{ { cr_recruiting__candidate_events_wide_long_macro_v3 ( 'provisionroofing' ) }…" at bounding box center [780, 360] width 1074 height 592
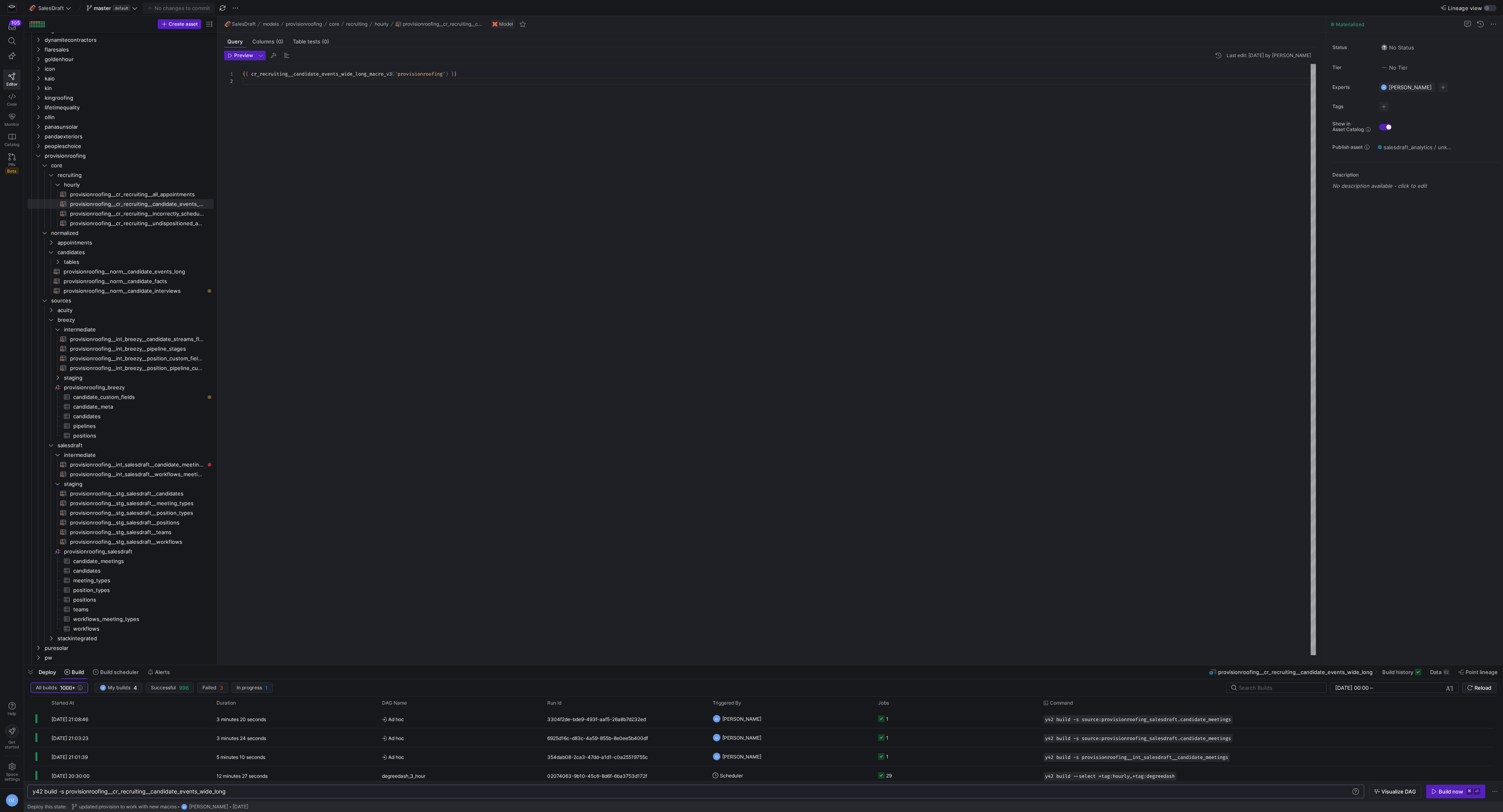
click at [66, 790] on div "y42 build -s provisionroofing__cr_recruiting__cand idate_events_wide_long" at bounding box center [693, 792] width 1320 height 6
type textarea "y42 build -s +provisionroofing__cr_recruiting__candidate_events_wide_long"
click at [1462, 790] on div "Build now" at bounding box center [1451, 792] width 25 height 6
click at [535, 503] on div "{ { cr_recruiting__candidate_events_wide_long_macro_v3 ( 'provisionroofing' ) }…" at bounding box center [780, 360] width 1074 height 592
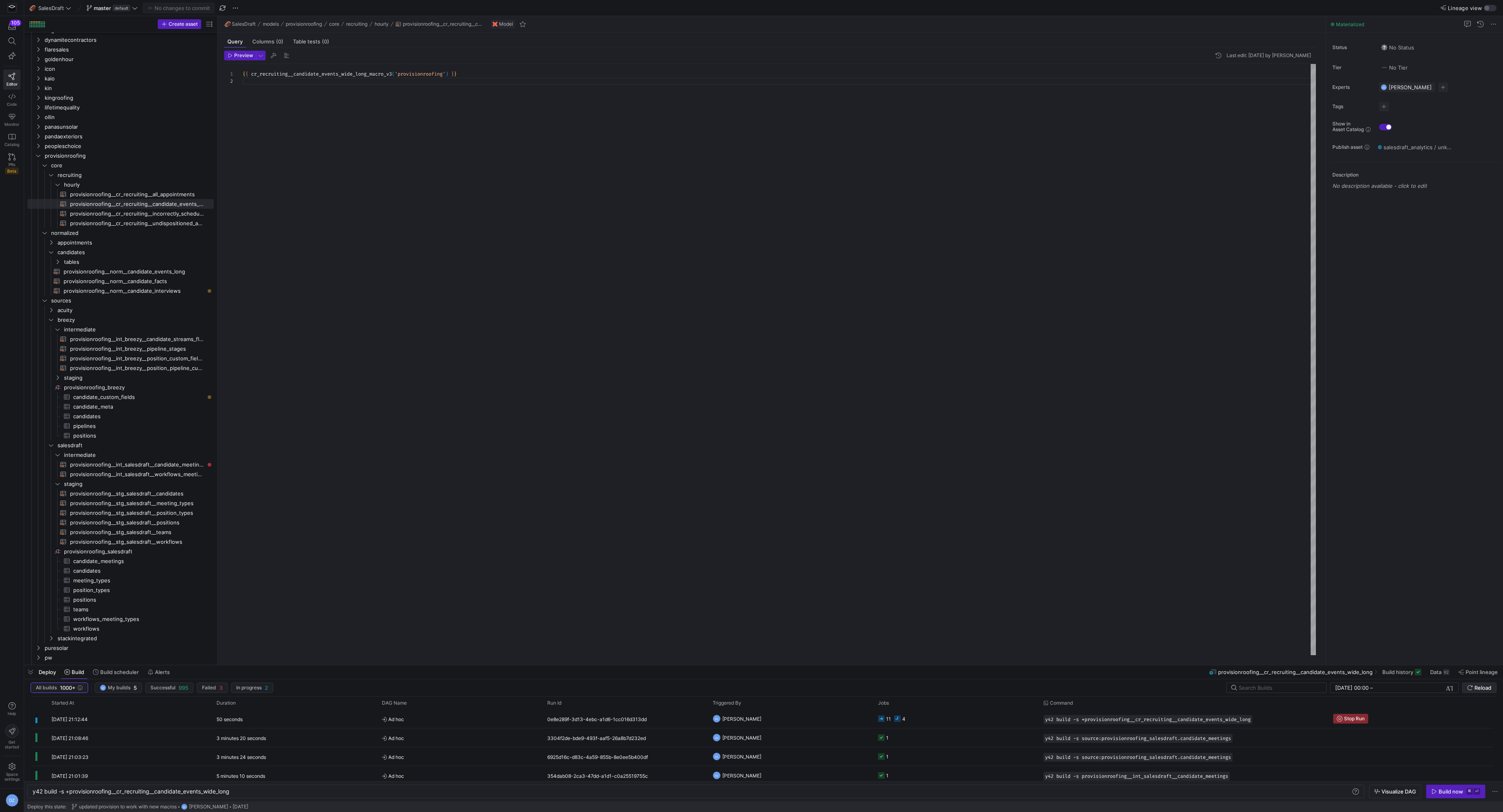
click at [1488, 687] on span "Reload" at bounding box center [1483, 688] width 17 height 6
click at [677, 321] on div "{ { cr_recruiting__candidate_events_wide_long_macro_v3 ( 'provisionroofing' ) }…" at bounding box center [780, 360] width 1074 height 592
click at [40, 153] on icon "Press SPACE to select this row." at bounding box center [39, 156] width 6 height 5
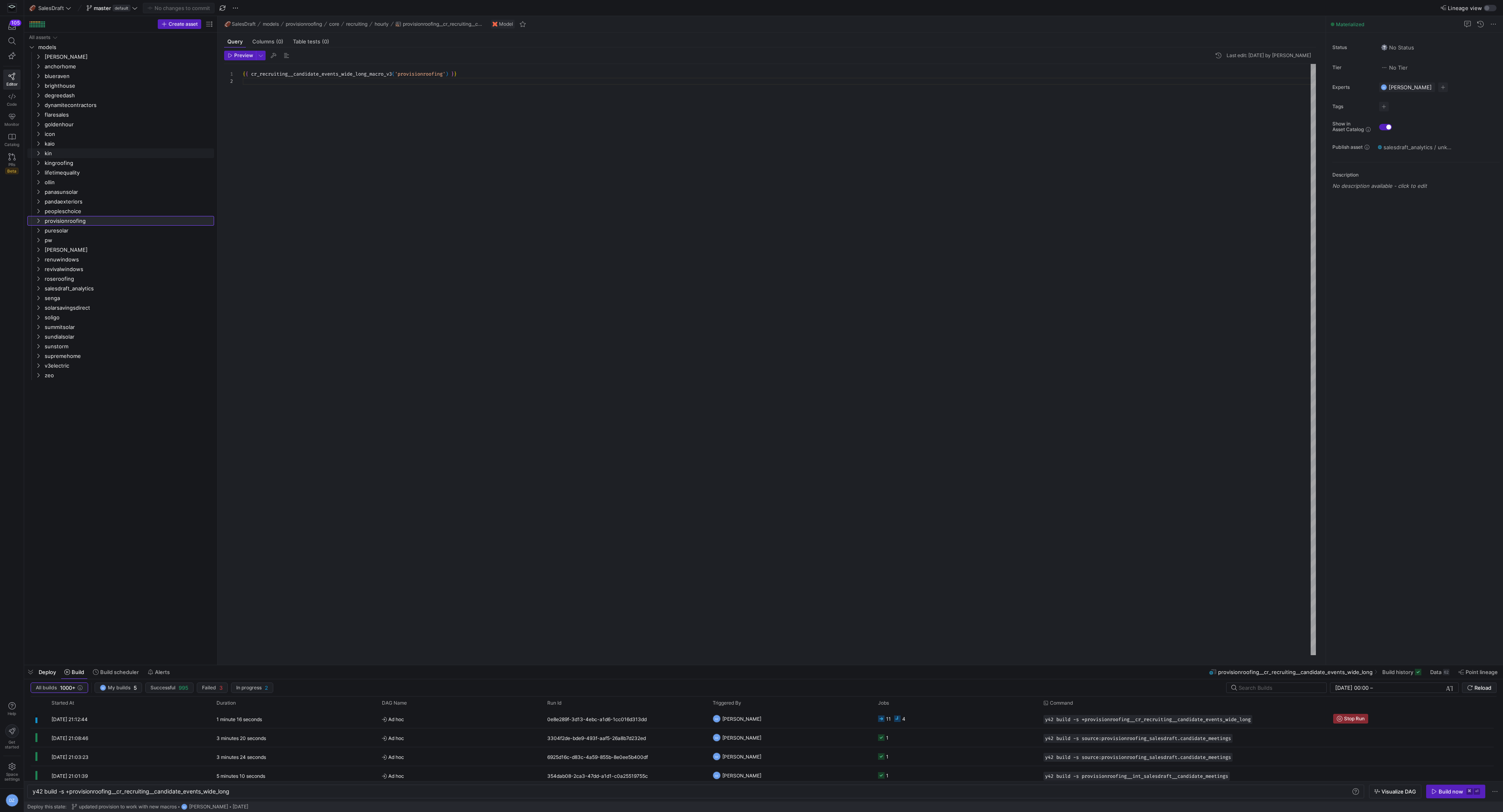
scroll to position [0, 0]
click at [31, 672] on span "button" at bounding box center [30, 672] width 13 height 13
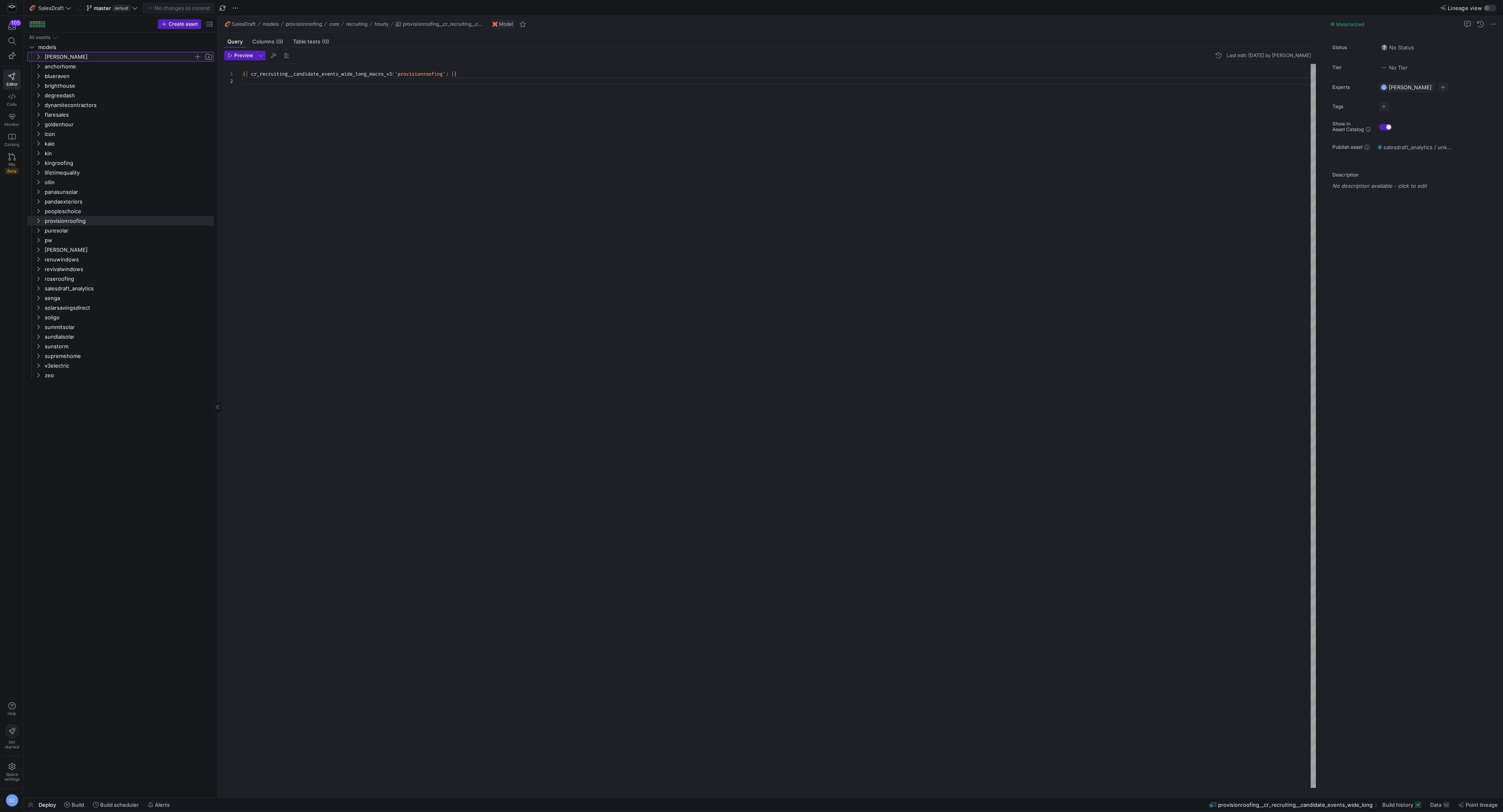
click at [75, 57] on span "[PERSON_NAME]" at bounding box center [119, 57] width 149 height 9
click at [71, 58] on span "[PERSON_NAME]" at bounding box center [119, 57] width 149 height 9
click at [418, 226] on div "{ { cr_recruiting__candidate_events_wide_long_macro_v3 ( 'provisionroofing' ) }…" at bounding box center [780, 426] width 1074 height 724
click at [12, 99] on icon at bounding box center [12, 96] width 7 height 7
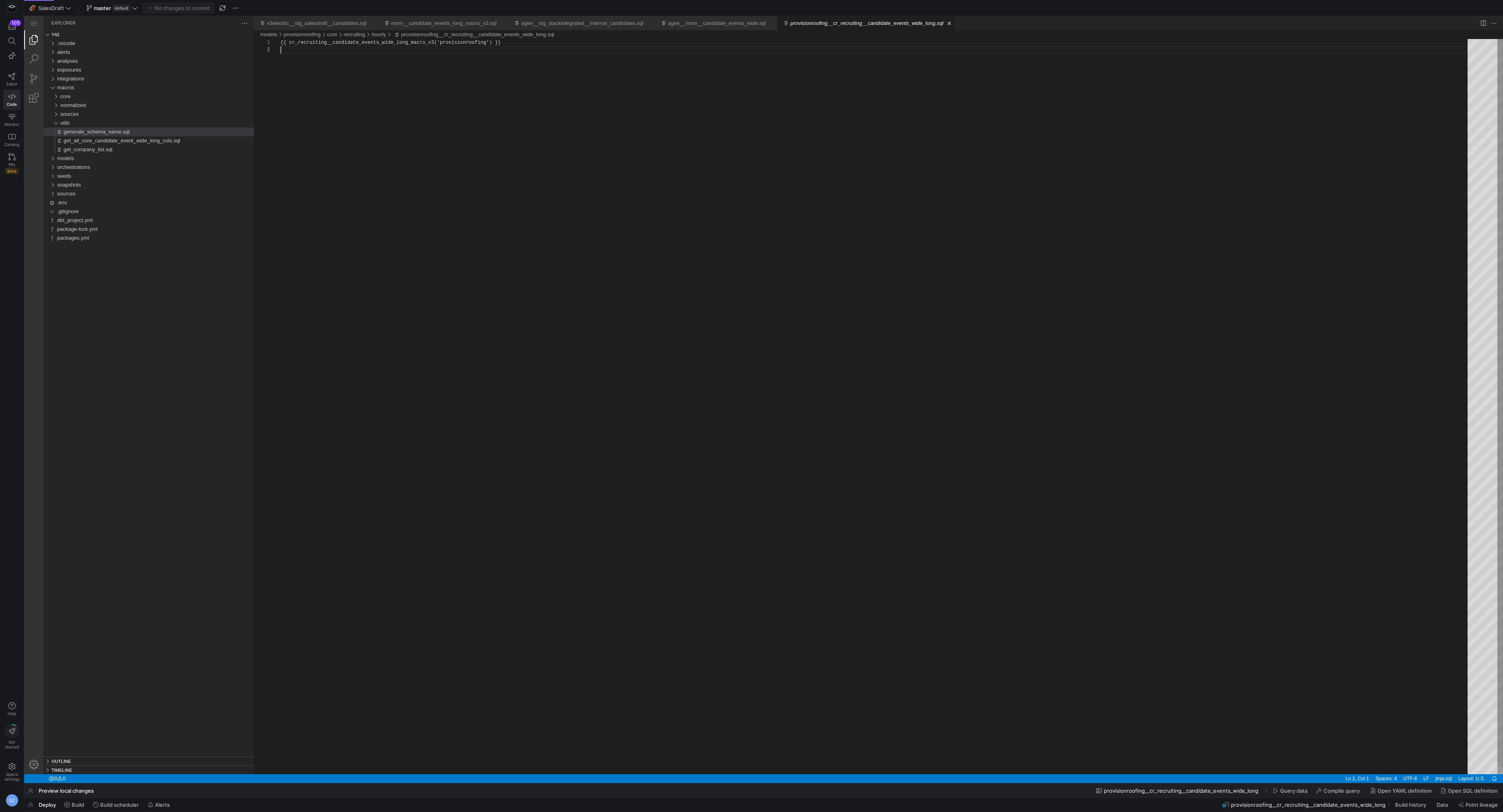
scroll to position [7, 0]
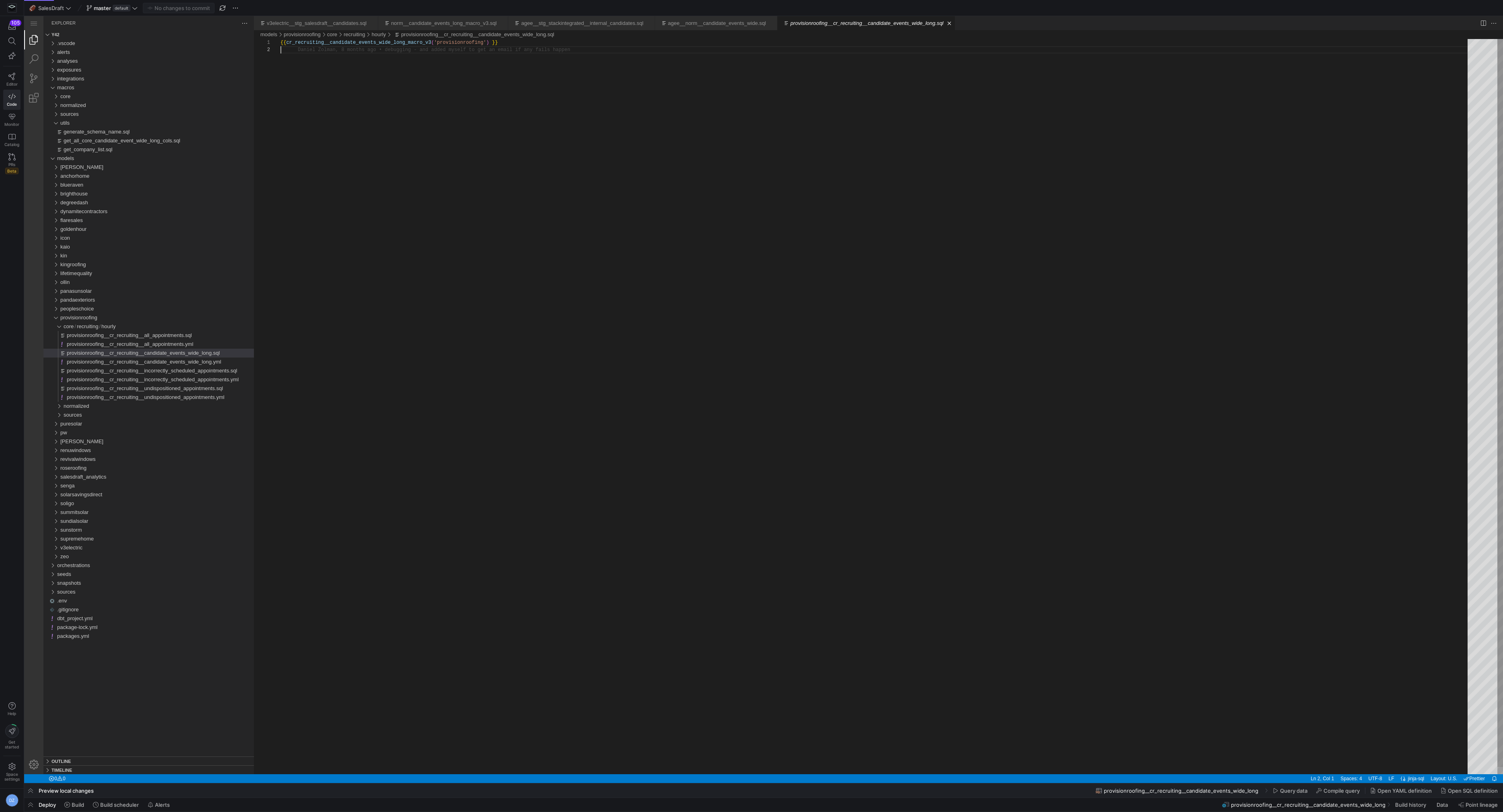
click at [369, 170] on div "{{ cr_recruiting__candidate_events_wide_long_macro_v 3 ( 'provisionroofing' ) }}" at bounding box center [877, 410] width 1193 height 743
click at [71, 807] on span "Build" at bounding box center [74, 805] width 20 height 6
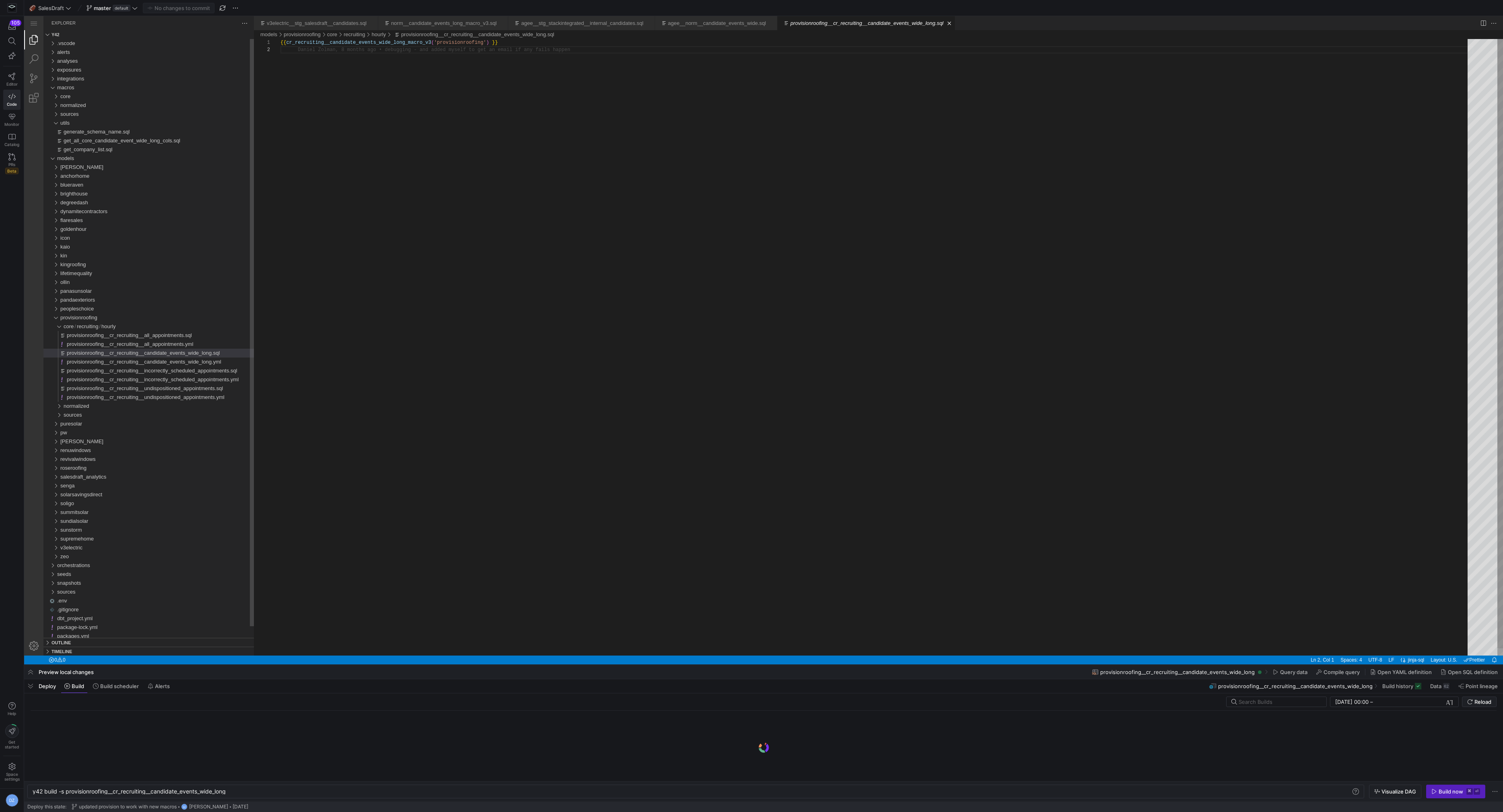
scroll to position [0, 195]
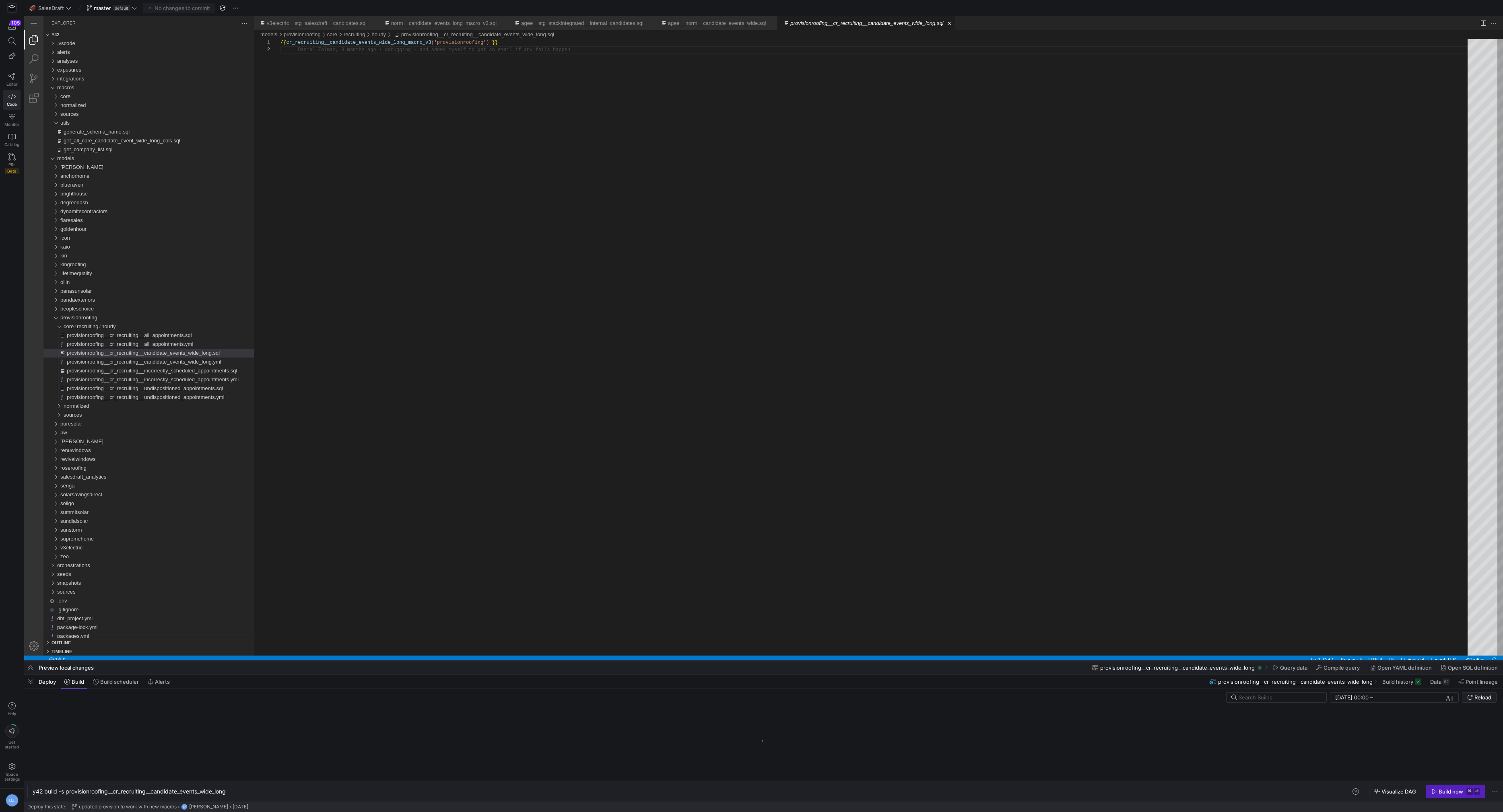
drag, startPoint x: 377, startPoint y: 666, endPoint x: 432, endPoint y: 436, distance: 236.5
click at [432, 659] on div at bounding box center [763, 661] width 1479 height 4
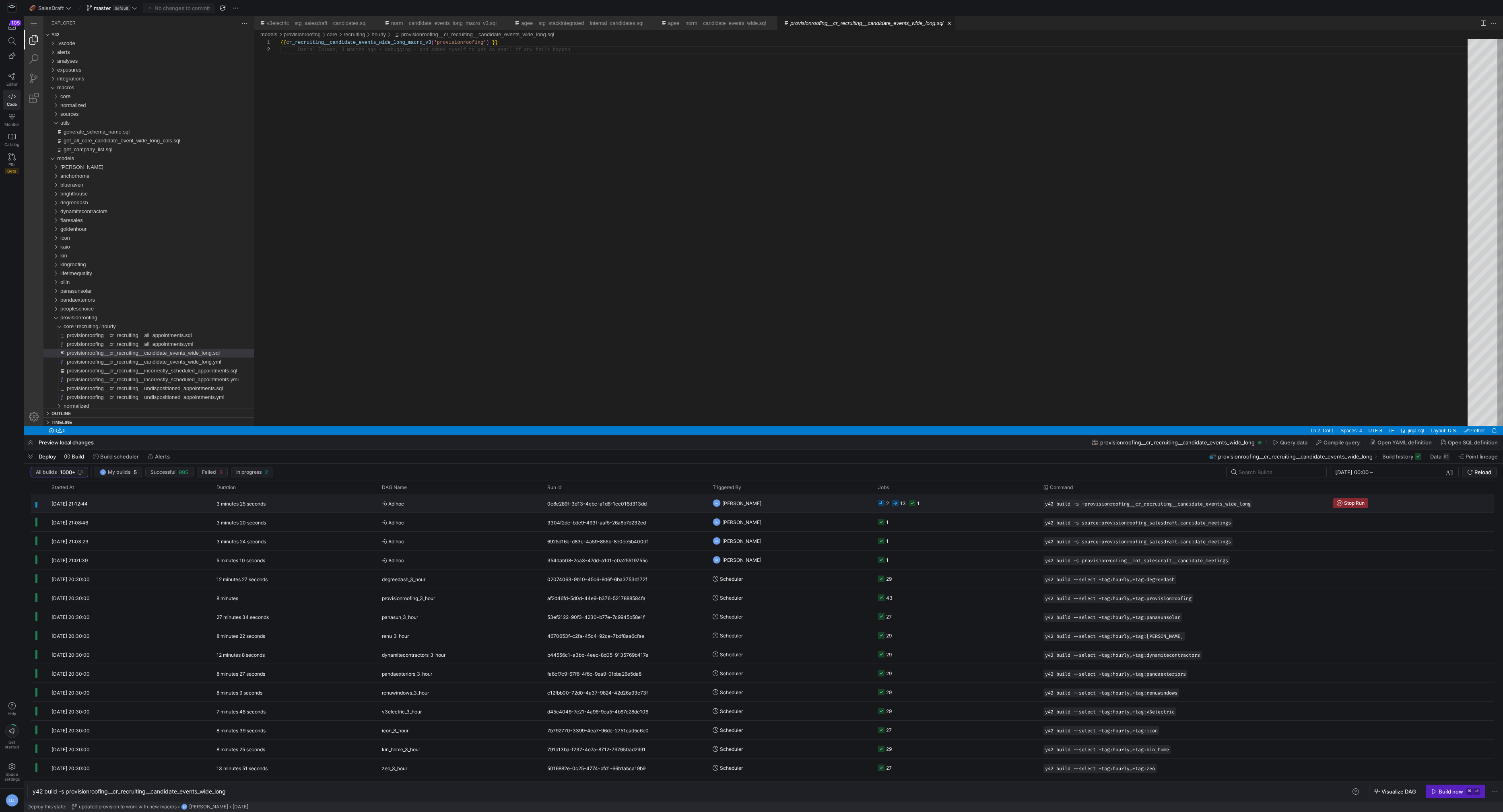
click at [954, 501] on y42-job-status-cell-renderer "2 13 1" at bounding box center [956, 503] width 156 height 18
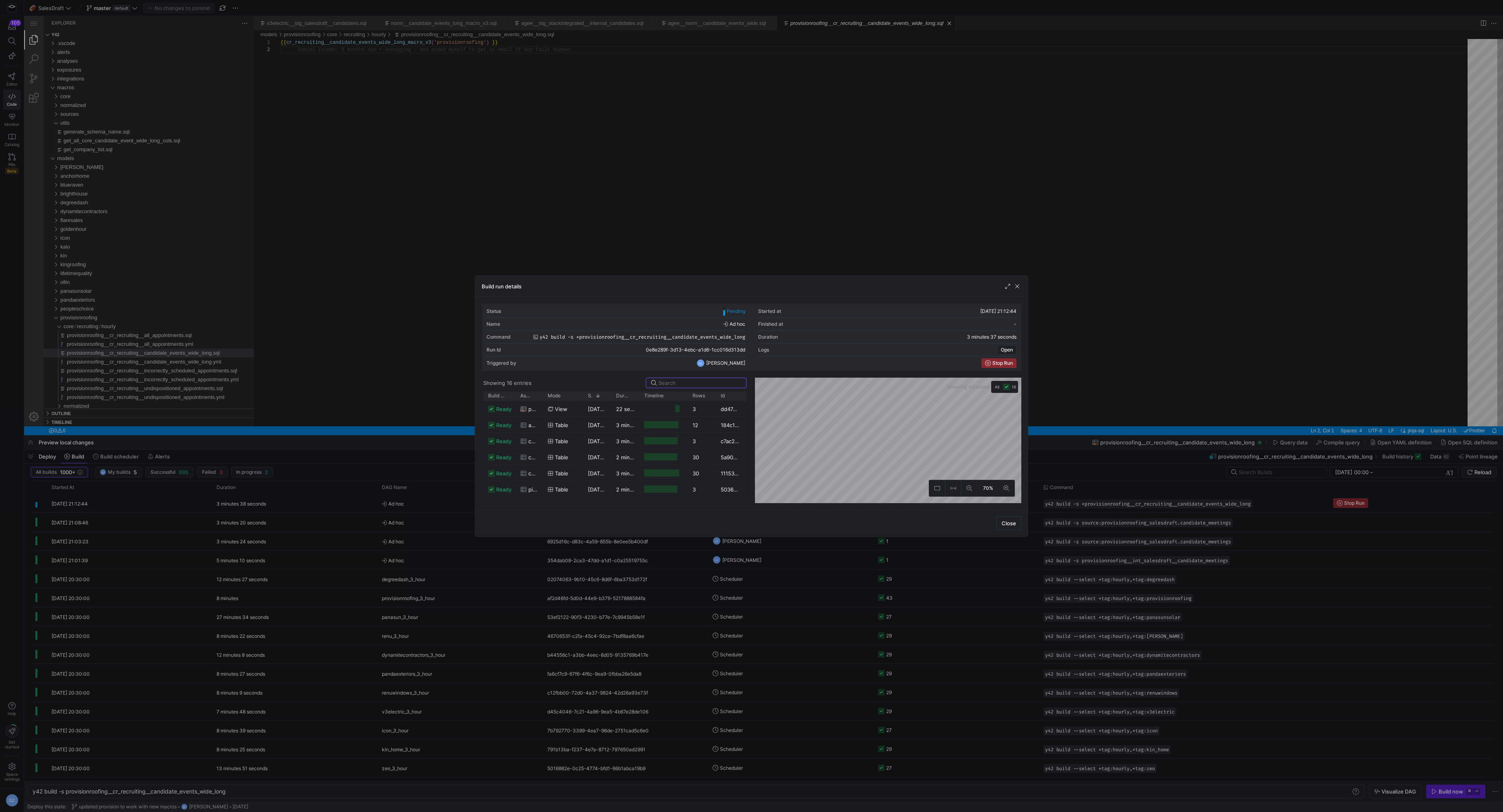
scroll to position [157, 0]
click at [1008, 288] on span "button" at bounding box center [1008, 286] width 8 height 8
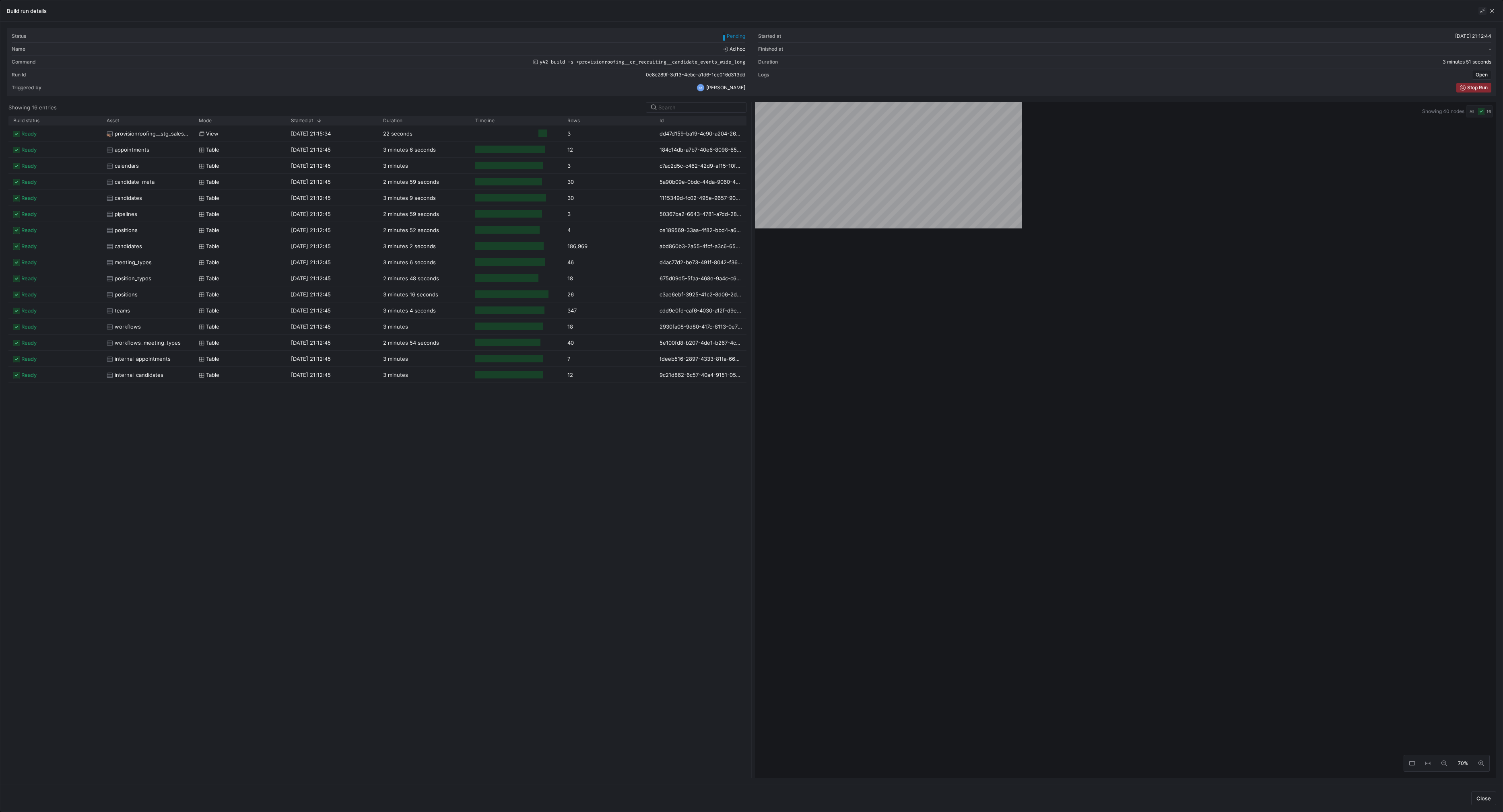
scroll to position [0, 0]
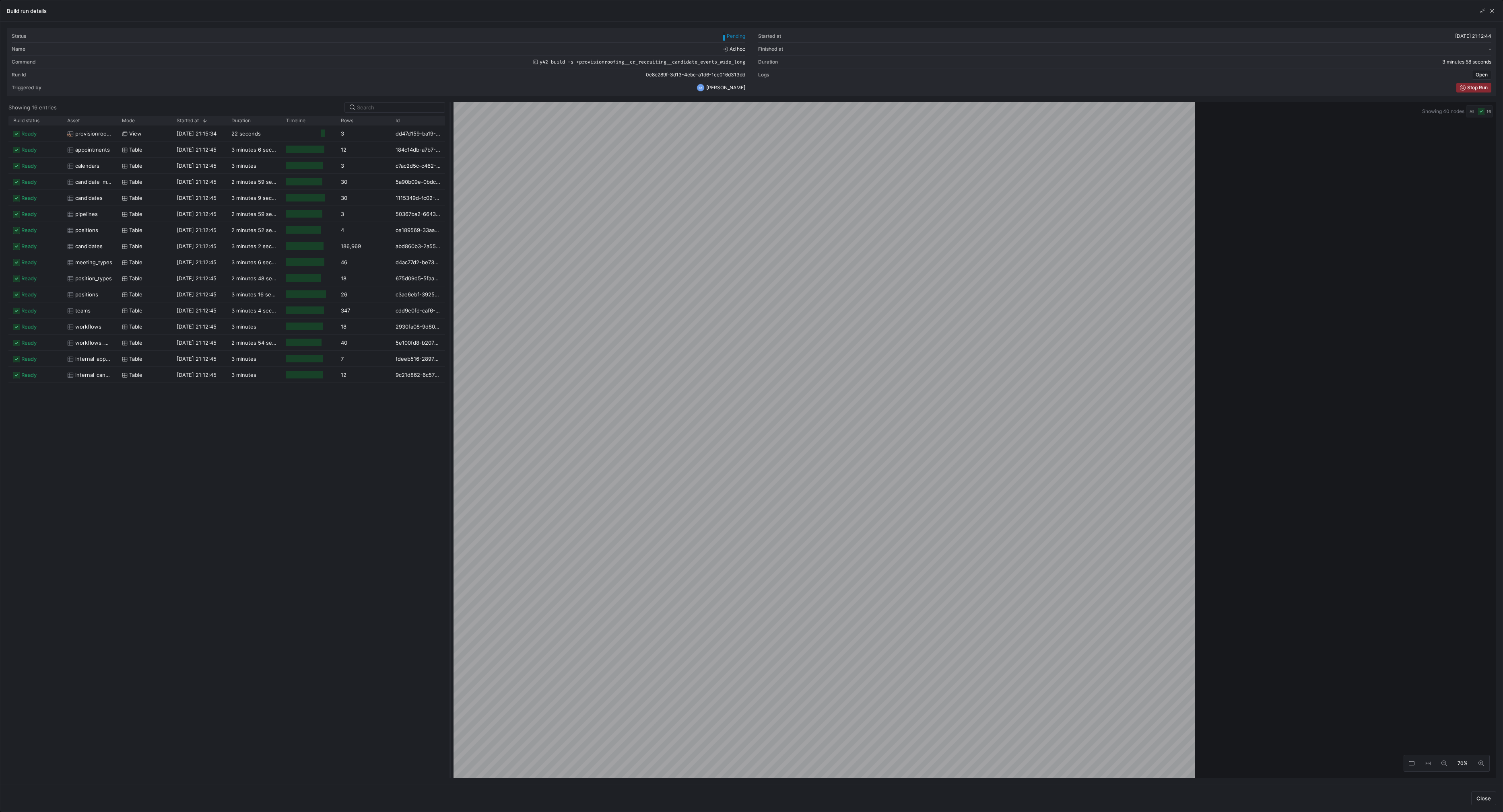
drag, startPoint x: 753, startPoint y: 474, endPoint x: 451, endPoint y: 499, distance: 303.0
click at [451, 499] on div at bounding box center [450, 440] width 4 height 676
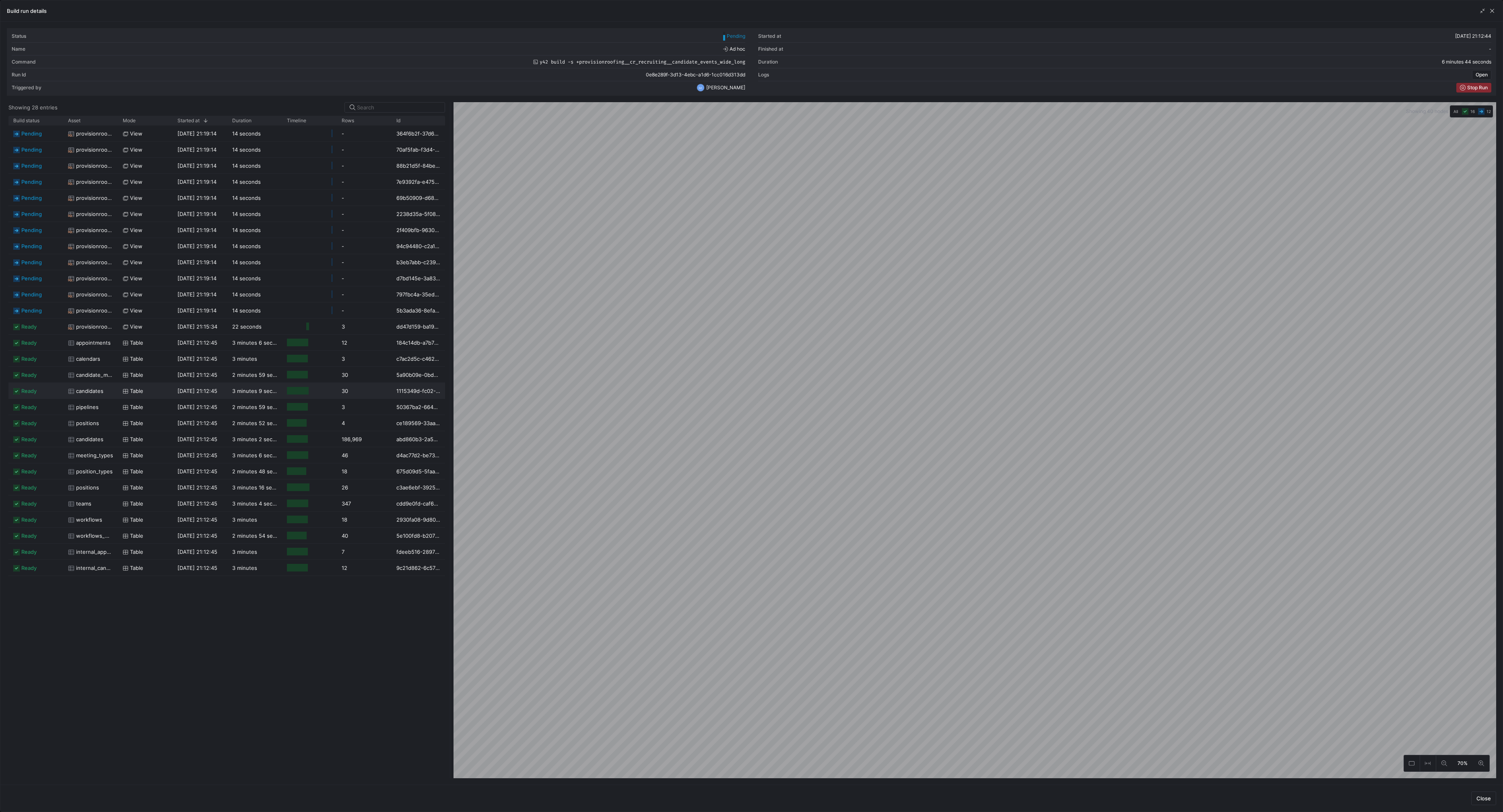
click at [90, 387] on span "candidates" at bounding box center [89, 391] width 27 height 16
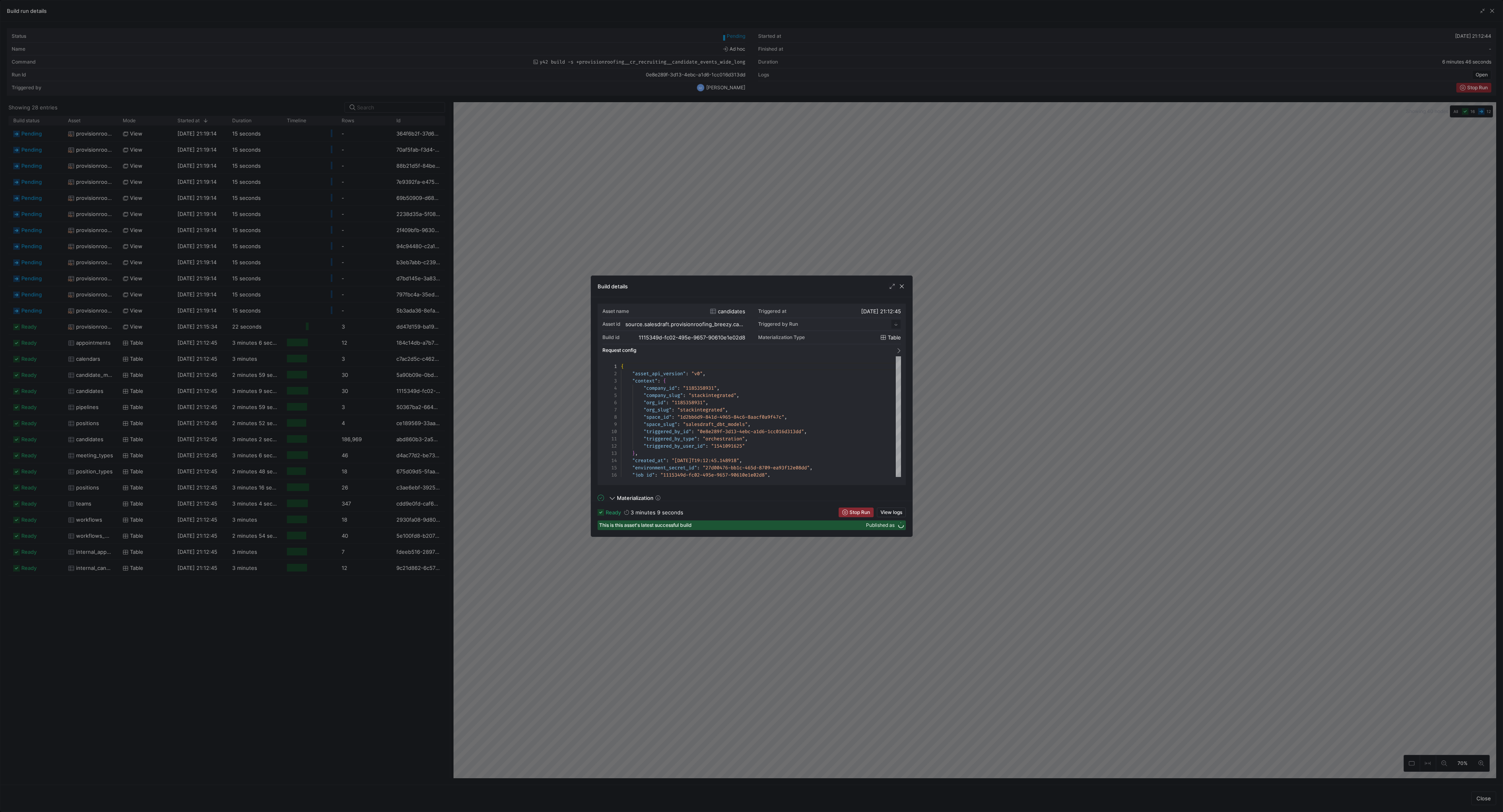
scroll to position [72, 0]
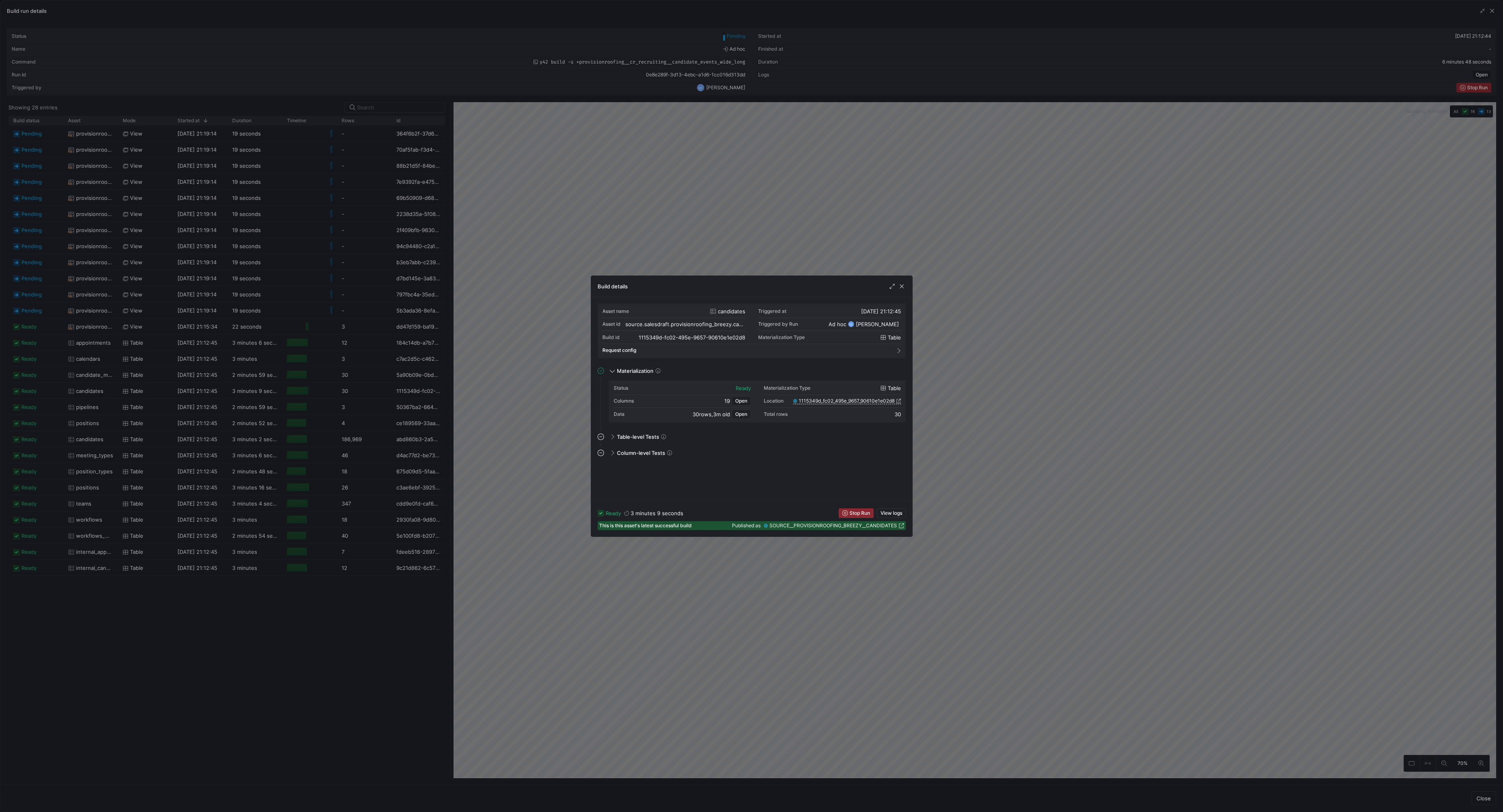
click at [901, 524] on icon at bounding box center [901, 526] width 6 height 6
click at [903, 285] on span "button" at bounding box center [902, 286] width 8 height 8
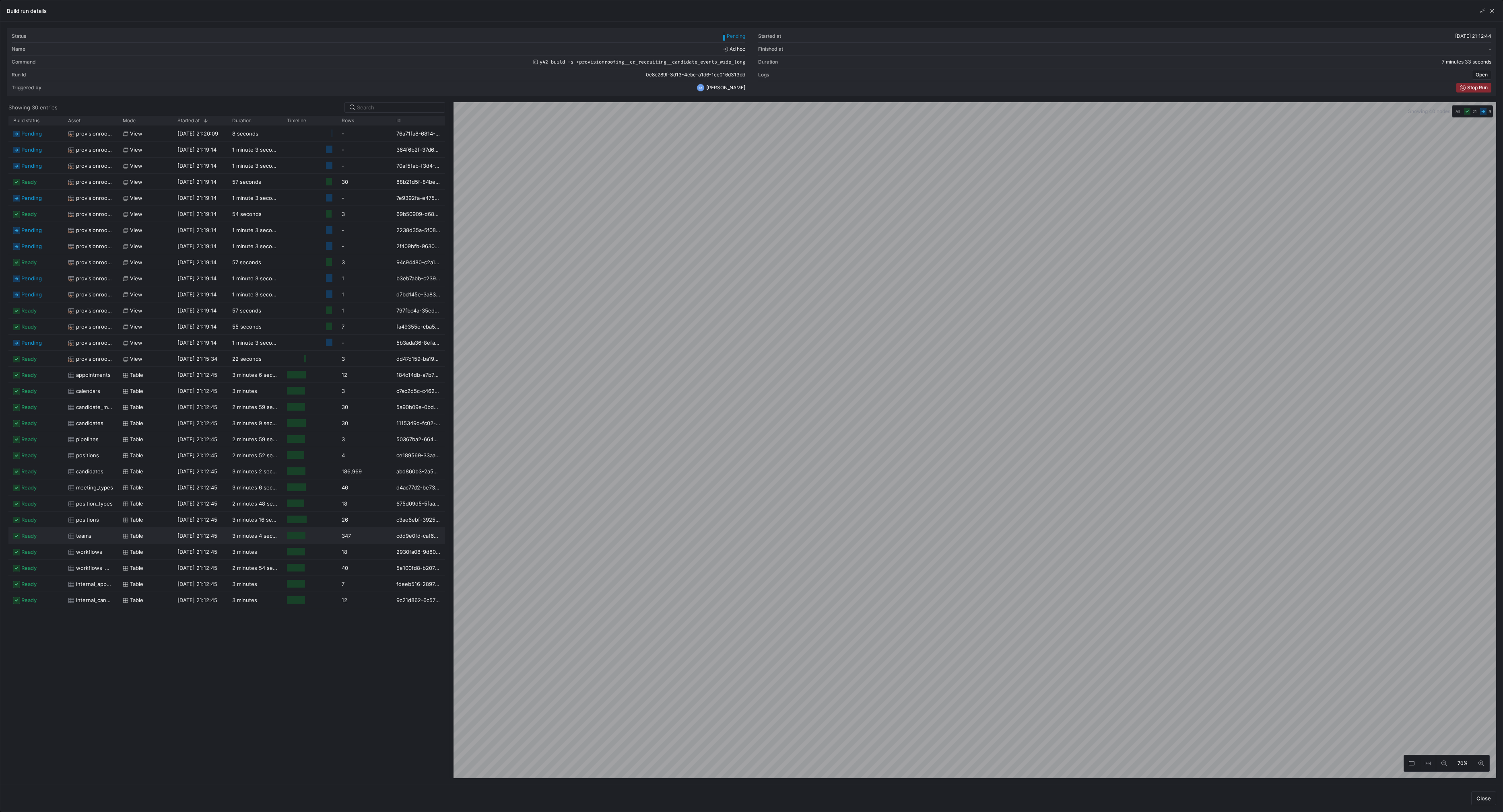
click at [202, 697] on div "pending provisionroofing__int_breezy__pipeline_stages view [DATE] 21:20:09 8 se…" at bounding box center [226, 452] width 436 height 653
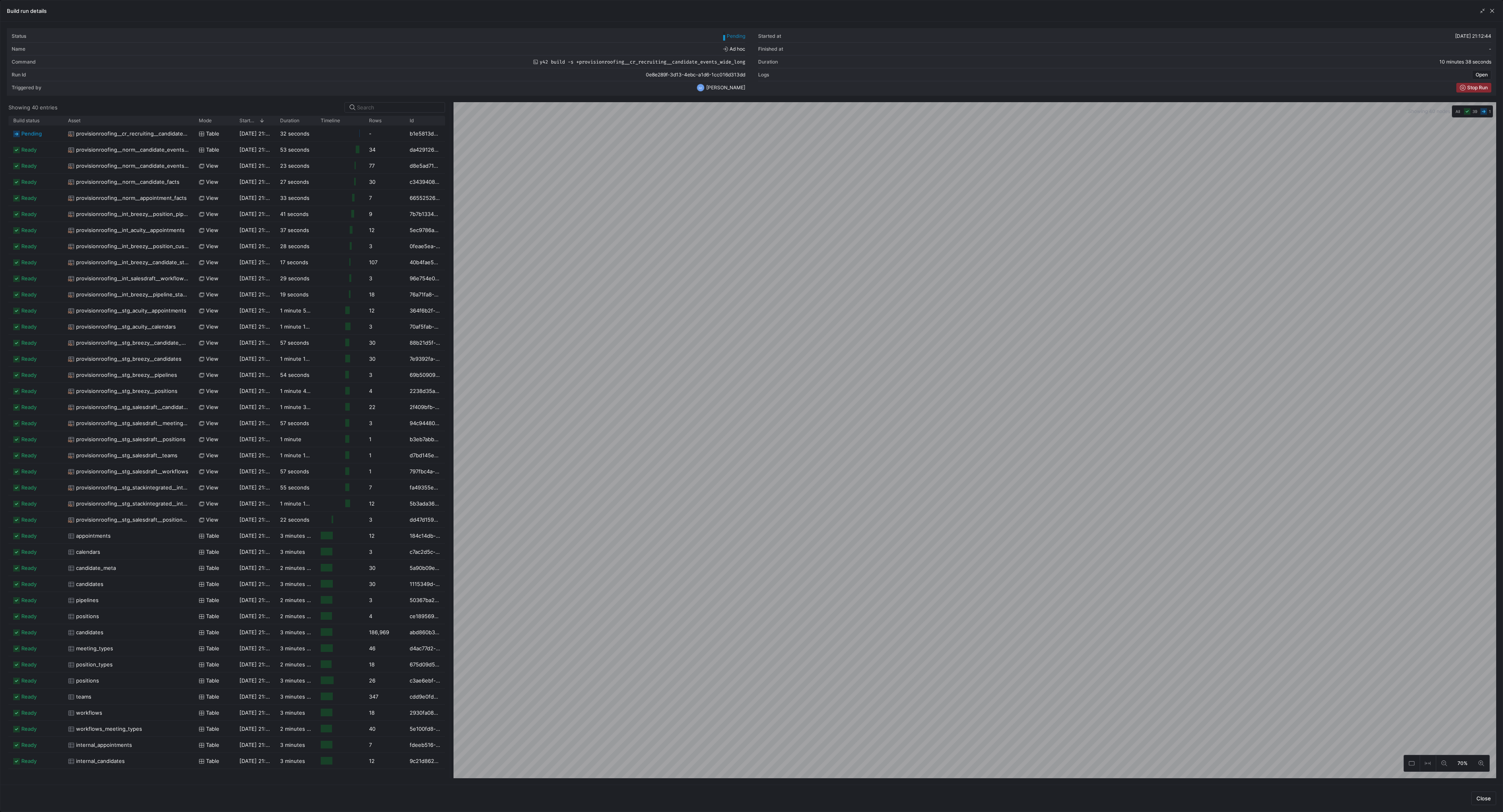
drag, startPoint x: 116, startPoint y: 119, endPoint x: 193, endPoint y: 150, distance: 83.0
click at [193, 150] on div "Build status Asset Mode 1" at bounding box center [226, 447] width 436 height 663
click at [124, 182] on span "provisionroofing__norm__candidate_facts" at bounding box center [127, 182] width 103 height 16
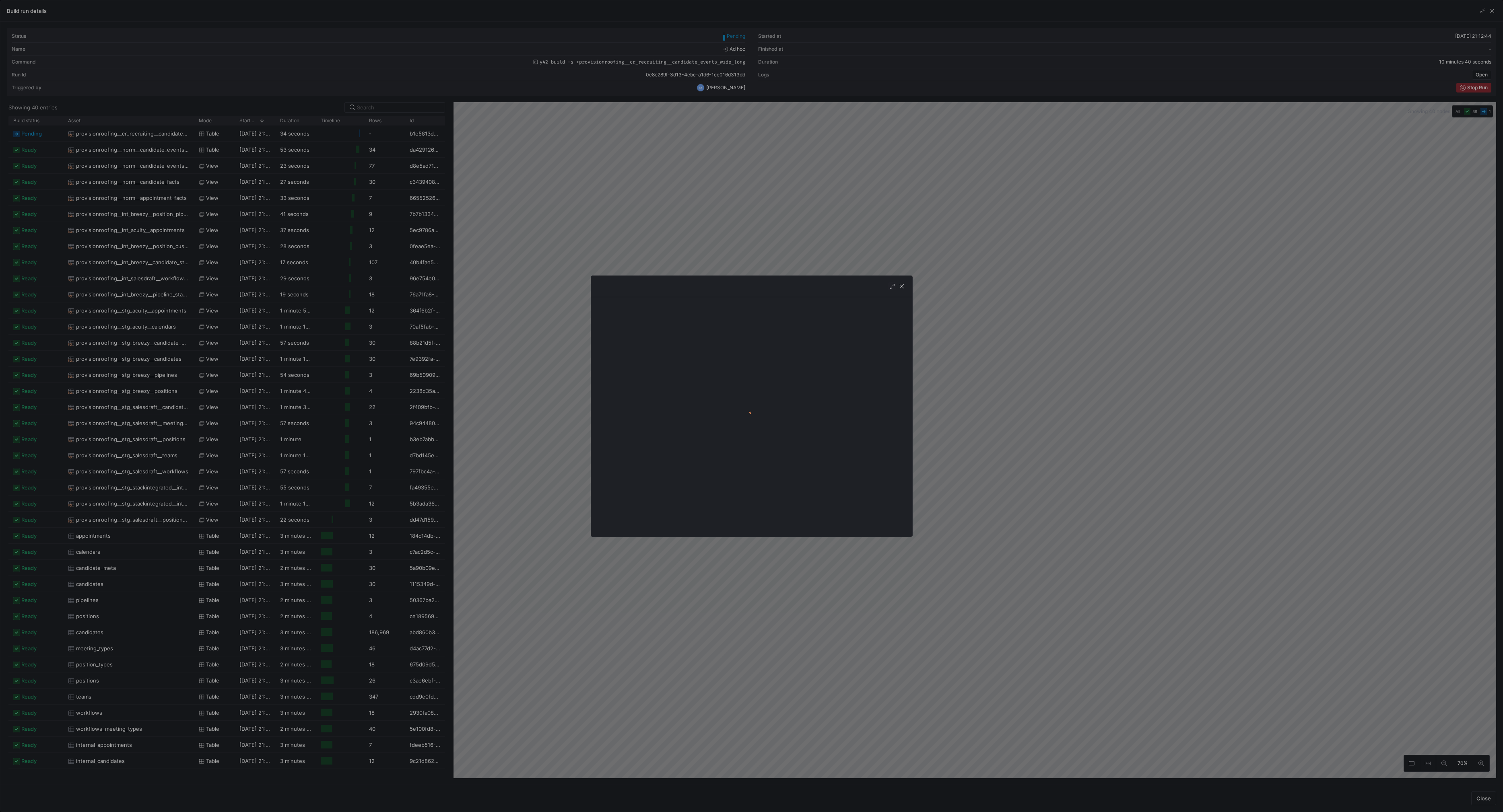
click at [896, 285] on div at bounding box center [897, 286] width 18 height 8
click at [902, 286] on span "button" at bounding box center [902, 286] width 8 height 8
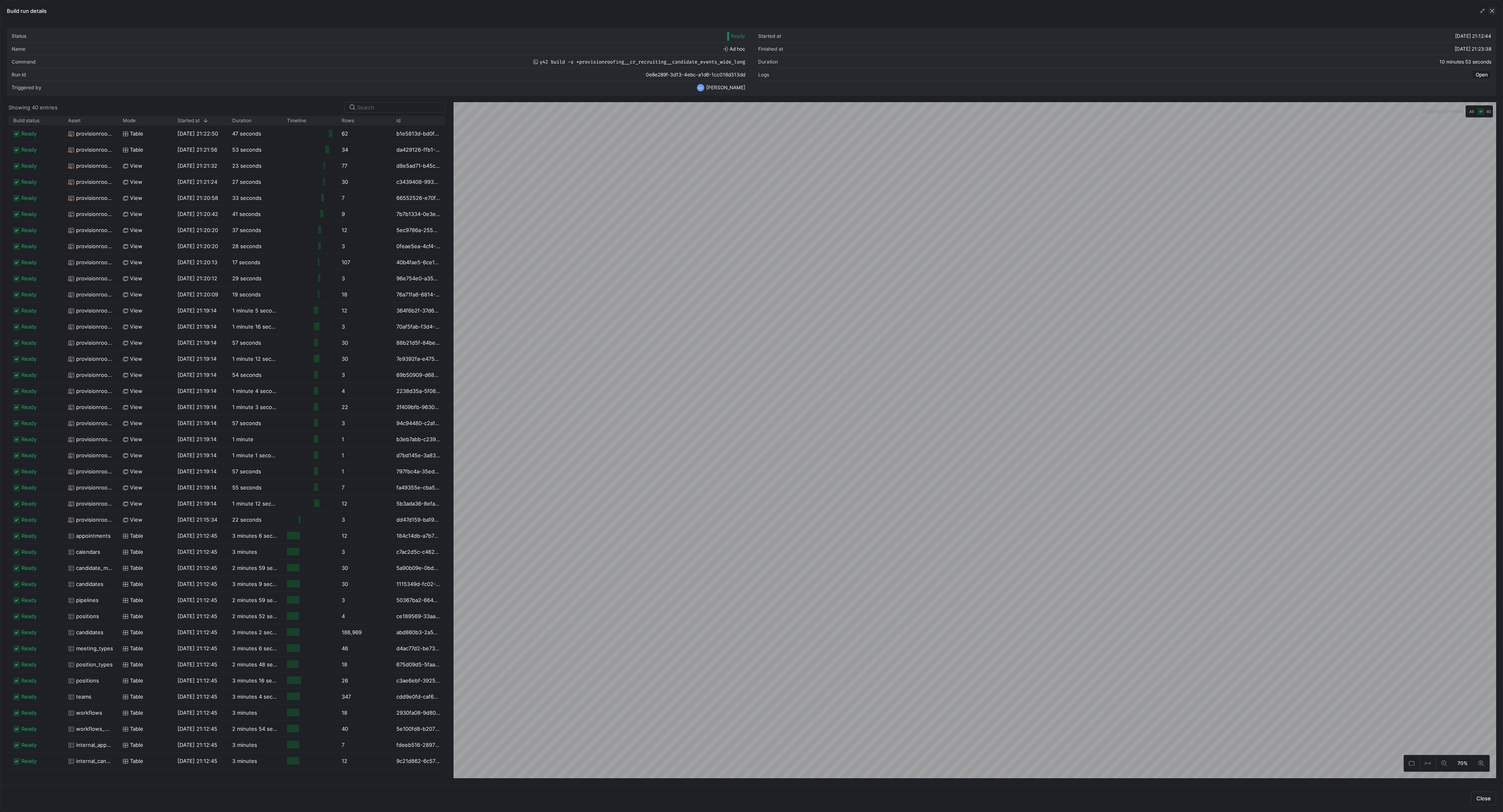
click at [1490, 10] on span "button" at bounding box center [1492, 11] width 8 height 8
